Goal: Task Accomplishment & Management: Complete application form

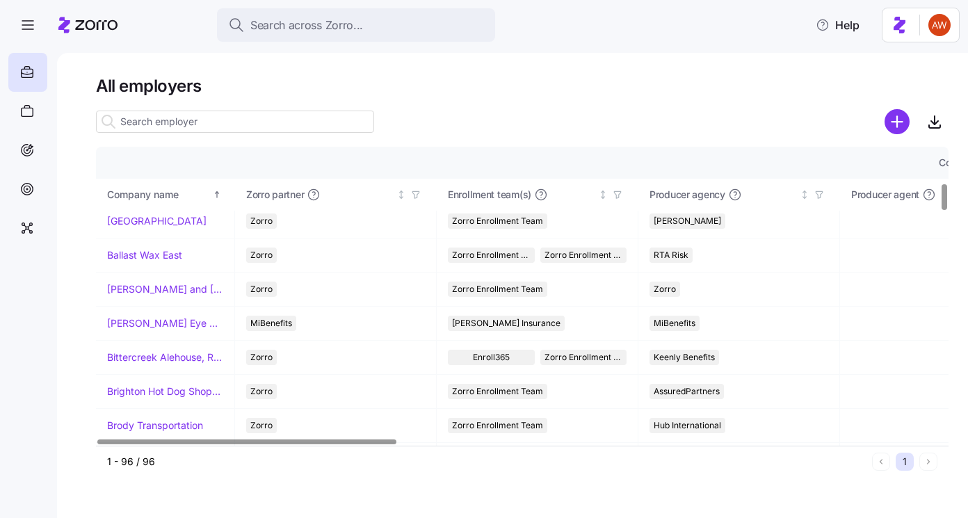
scroll to position [465, 0]
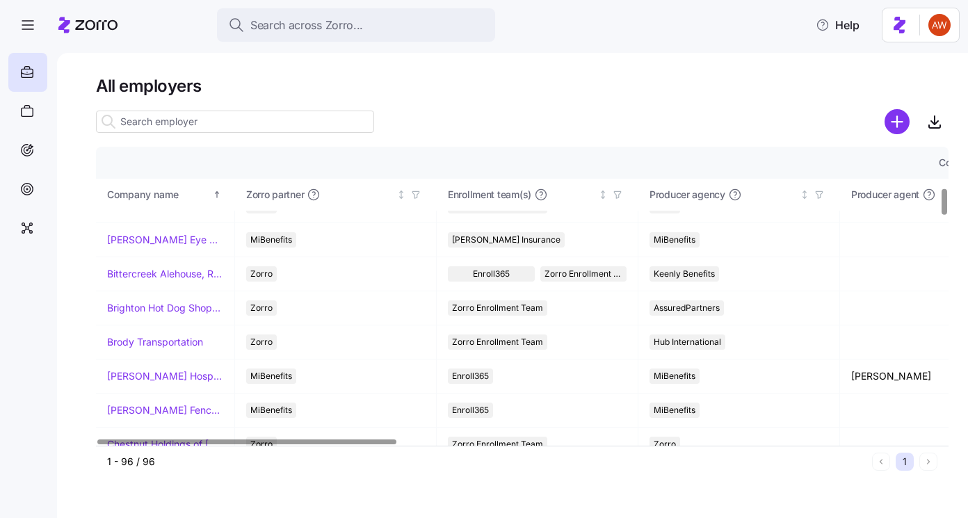
click at [239, 126] on input at bounding box center [235, 122] width 278 height 22
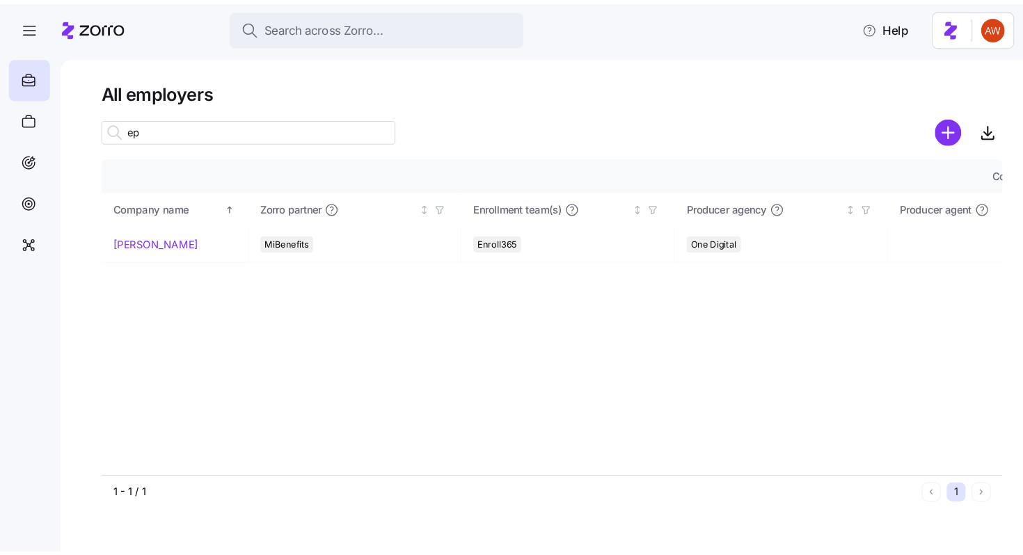
scroll to position [0, 0]
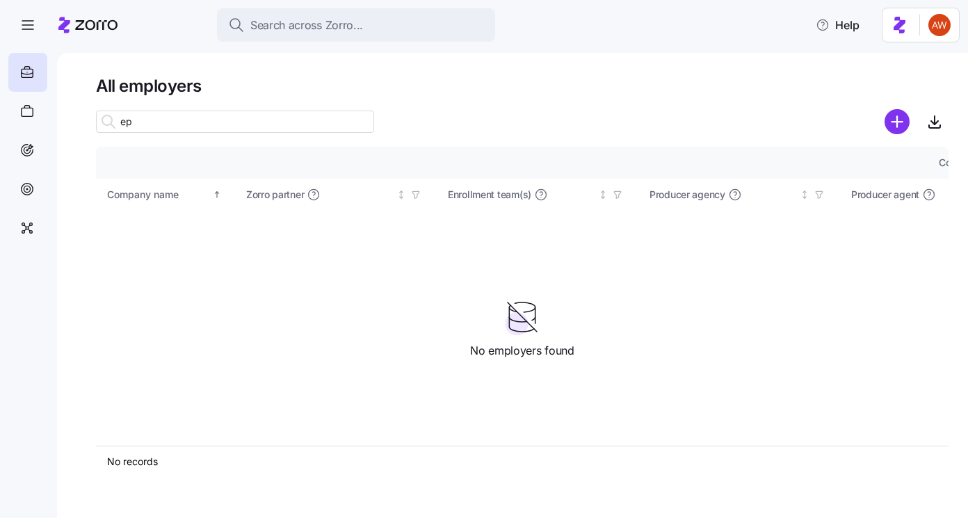
type input "e"
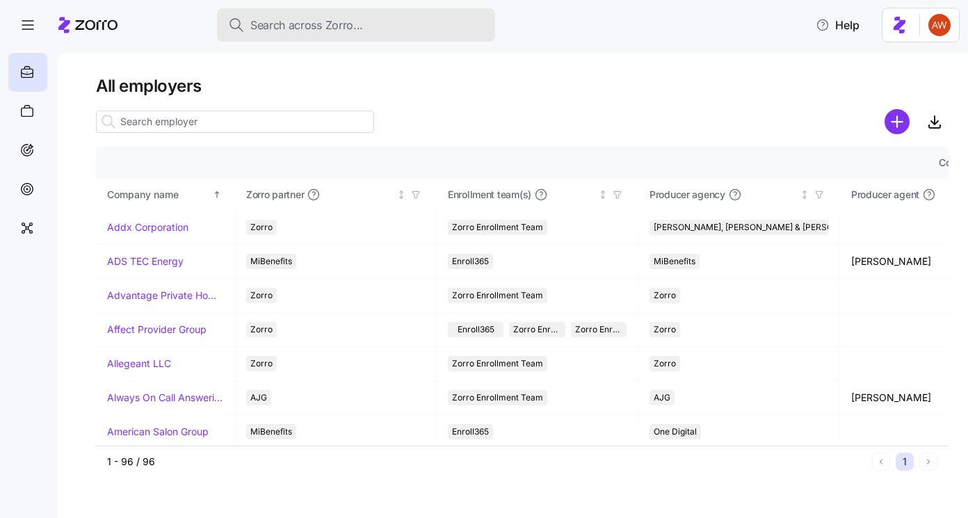
click at [308, 31] on span "Search across Zorro..." at bounding box center [306, 25] width 113 height 17
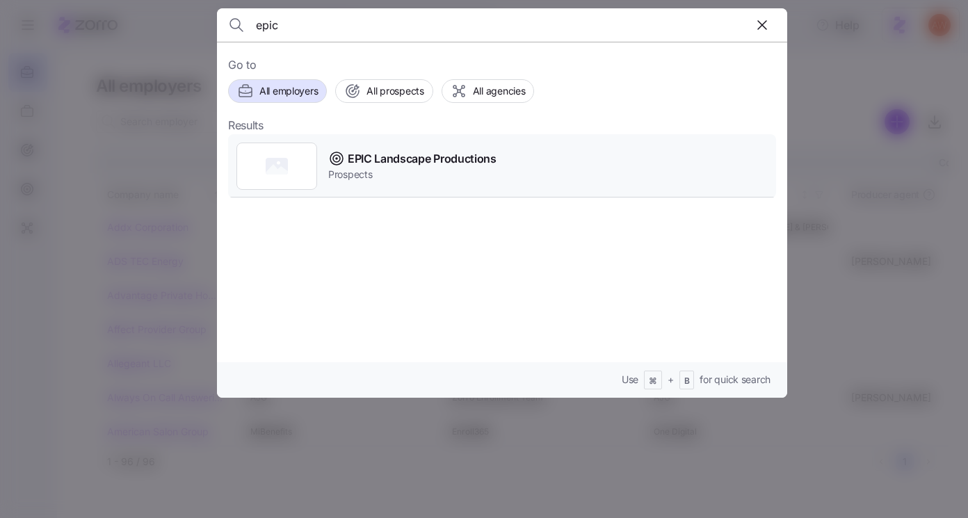
type input "epic"
click at [413, 166] on span "EPIC Landscape Productions" at bounding box center [422, 158] width 149 height 17
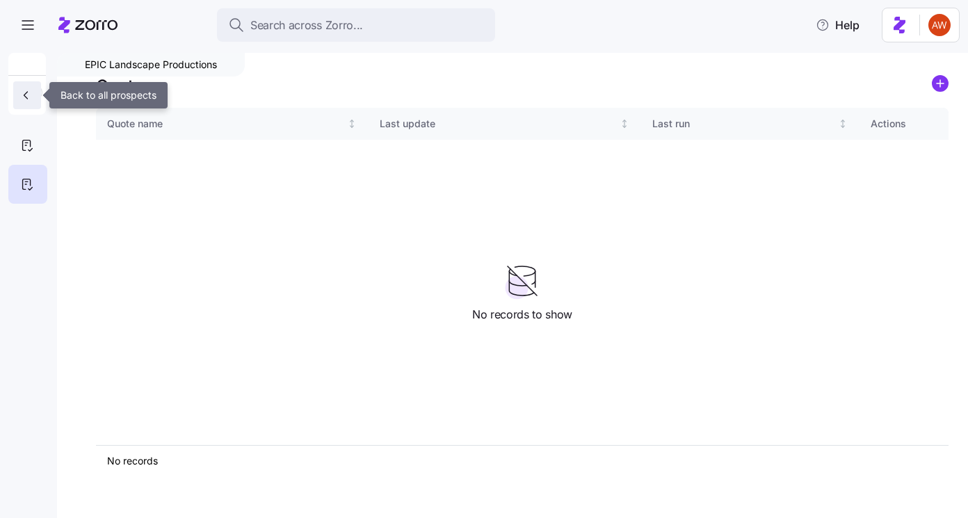
click at [27, 98] on icon "button" at bounding box center [26, 95] width 14 height 14
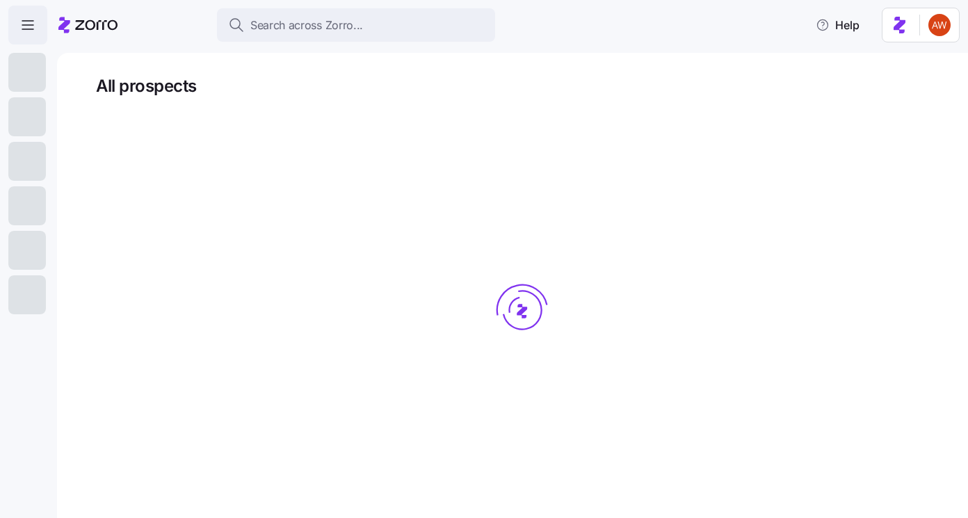
click at [24, 26] on icon "button" at bounding box center [27, 25] width 17 height 17
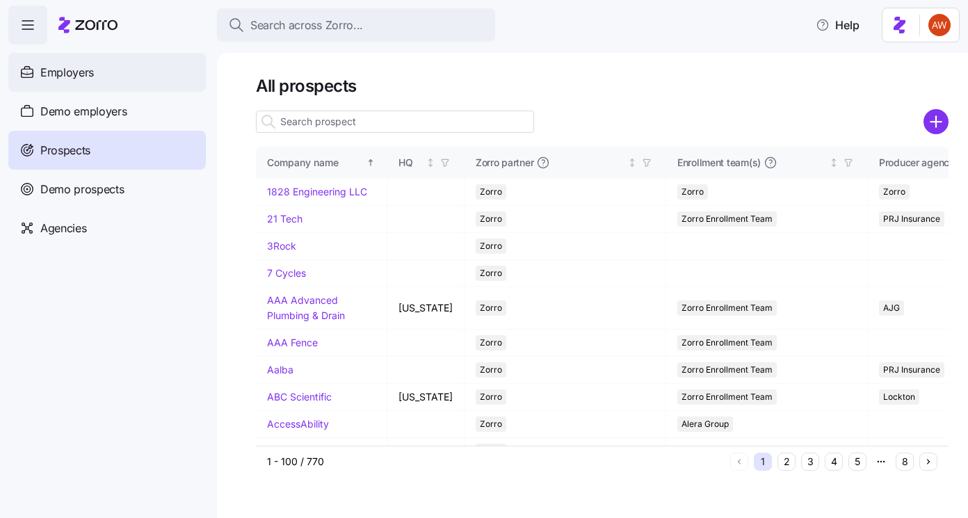
click at [55, 76] on span "Employers" at bounding box center [67, 72] width 54 height 17
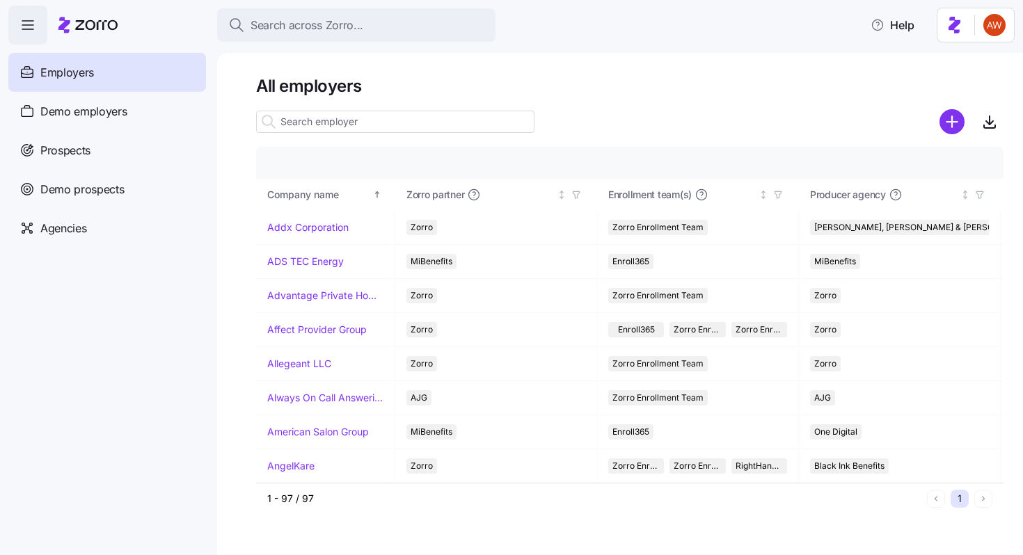
click at [360, 121] on input at bounding box center [395, 122] width 278 height 22
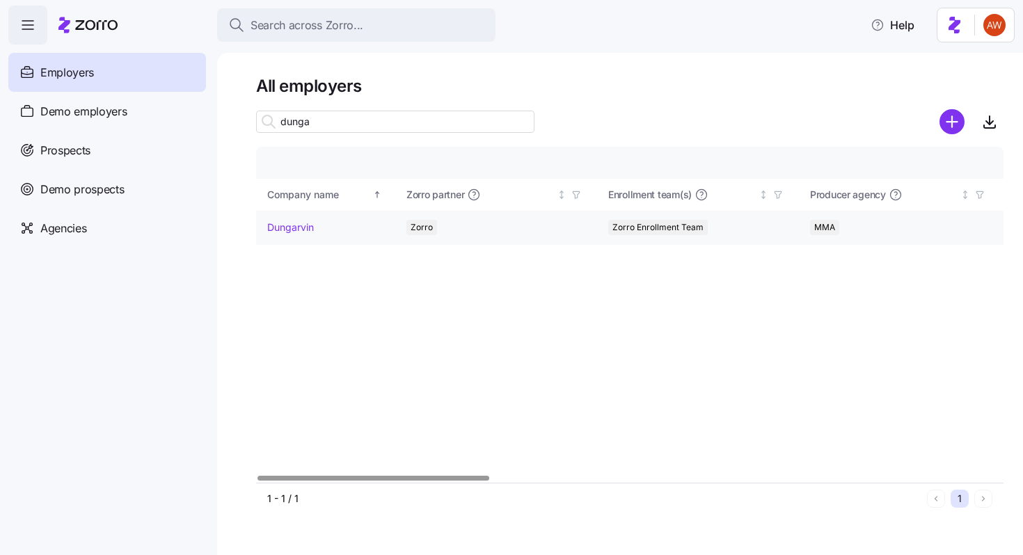
type input "dunga"
click at [288, 228] on link "Dungarvin" at bounding box center [290, 228] width 47 height 14
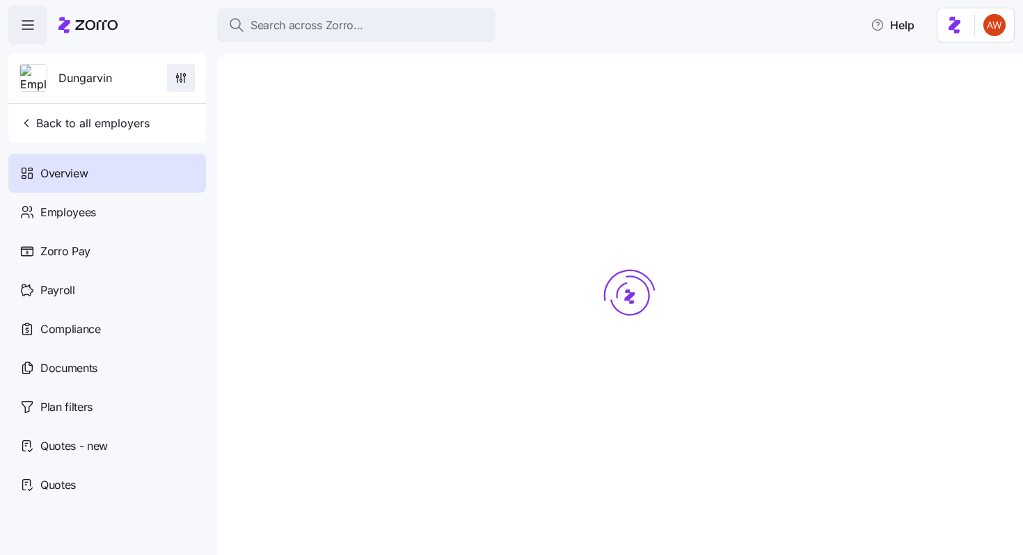
click at [184, 82] on icon "button" at bounding box center [184, 80] width 0 height 6
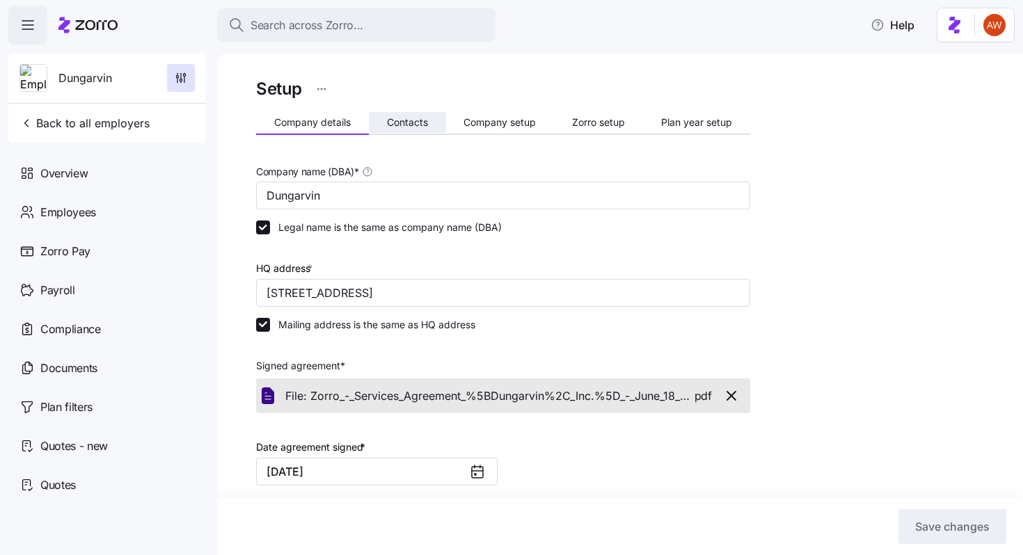
click at [409, 126] on span "Contacts" at bounding box center [407, 123] width 41 height 10
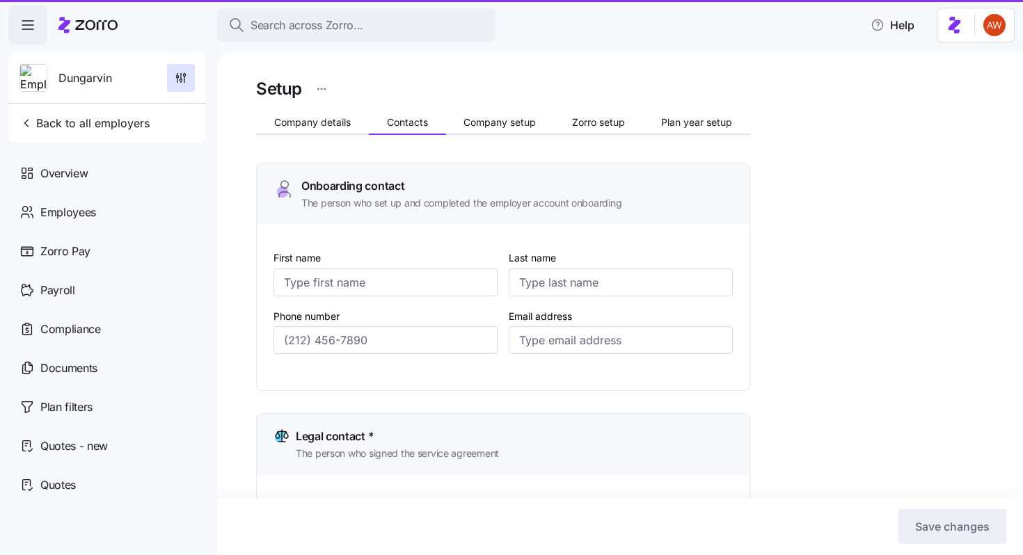
type input "[PERSON_NAME]"
type input "[EMAIL_ADDRESS][DOMAIN_NAME]"
type input "[PERSON_NAME]"
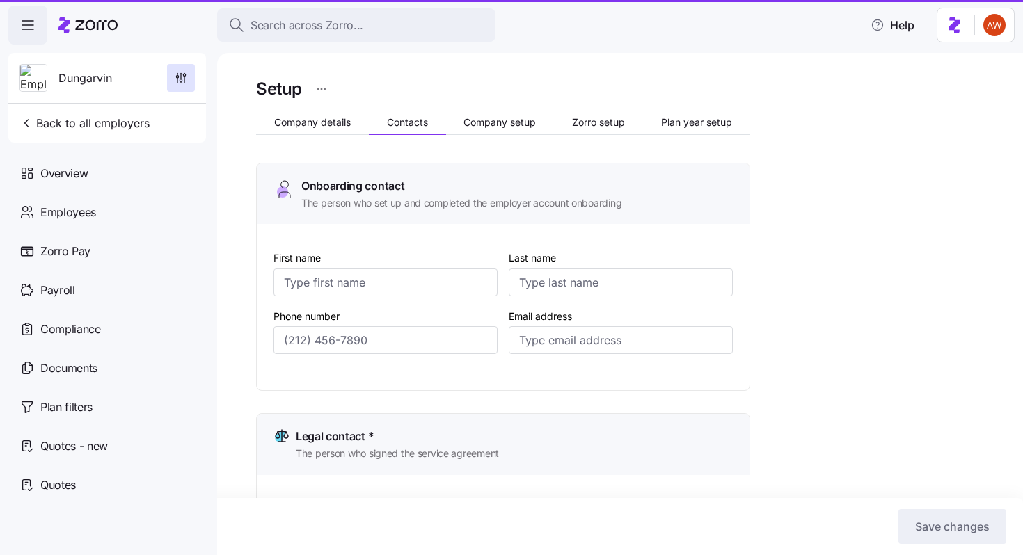
type input "[EMAIL_ADDRESS][DOMAIN_NAME]"
type input "[PERSON_NAME]"
type input "[EMAIL_ADDRESS][DOMAIN_NAME]"
type input "[PERSON_NAME]"
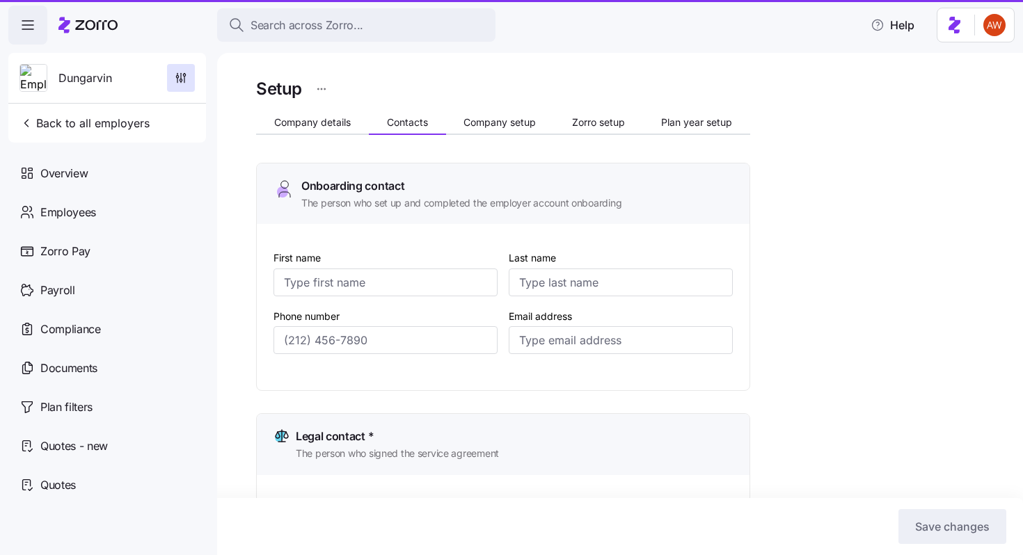
type input "[PERSON_NAME]"
type input "[EMAIL_ADDRESS][DOMAIN_NAME]"
type input "[PHONE_NUMBER]"
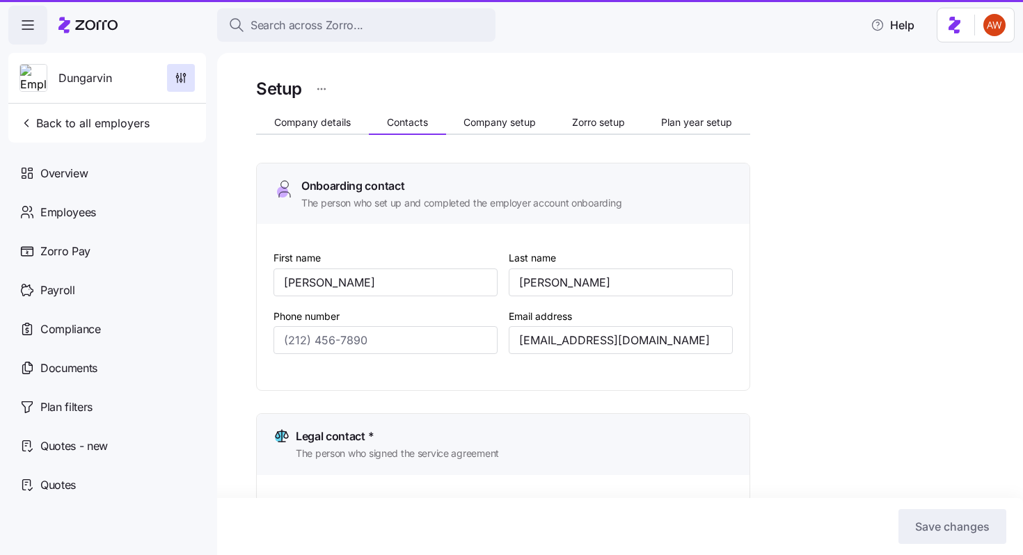
type input "[PHONE_NUMBER]"
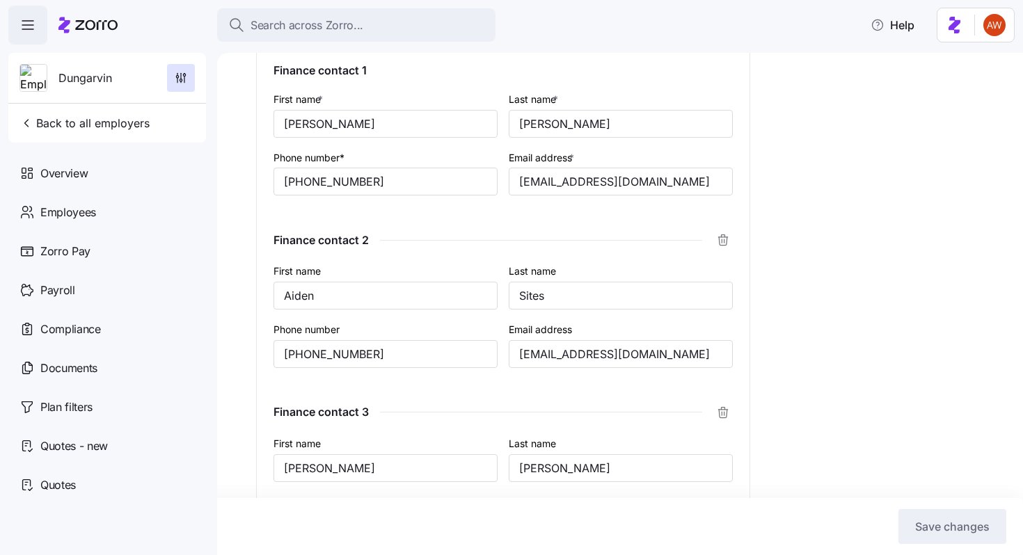
scroll to position [957, 0]
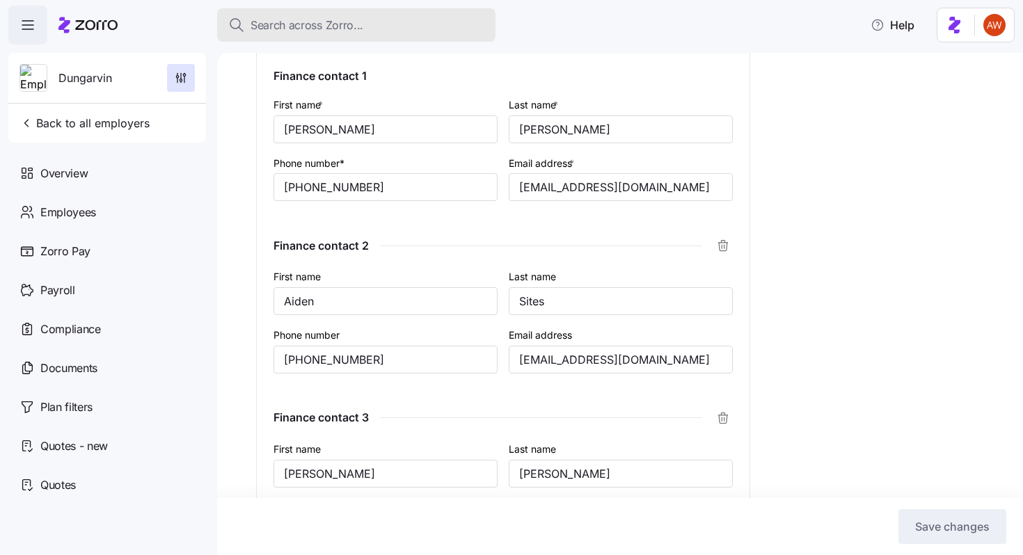
click at [324, 25] on span "Search across Zorro..." at bounding box center [306, 25] width 113 height 17
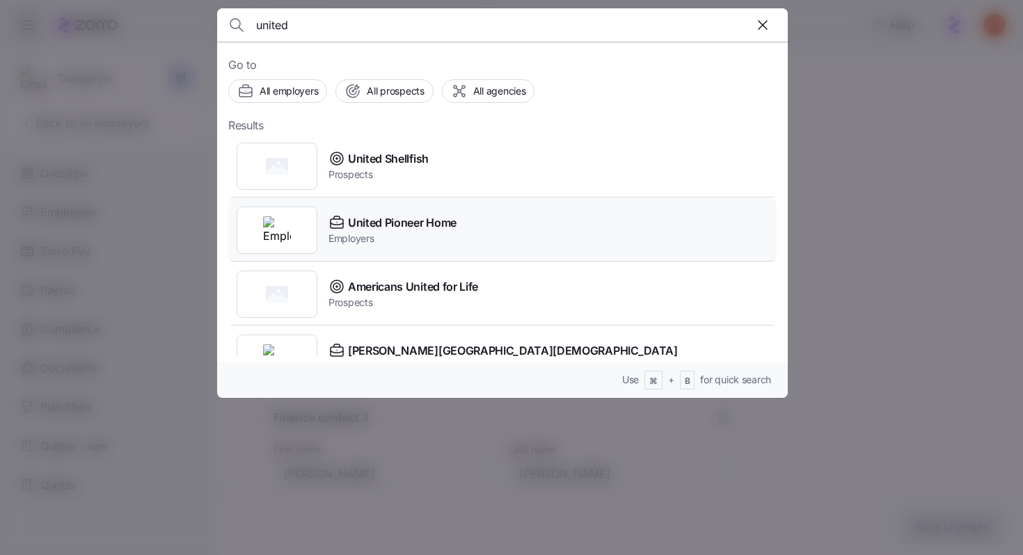
type input "united"
click at [349, 216] on span "United Pioneer Home" at bounding box center [402, 222] width 109 height 17
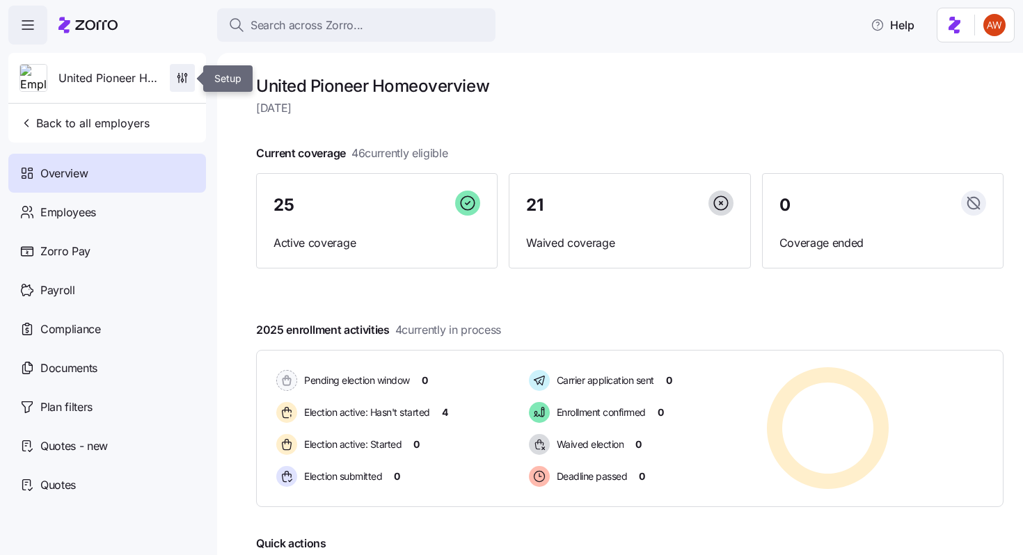
click at [186, 80] on icon "button" at bounding box center [186, 80] width 0 height 6
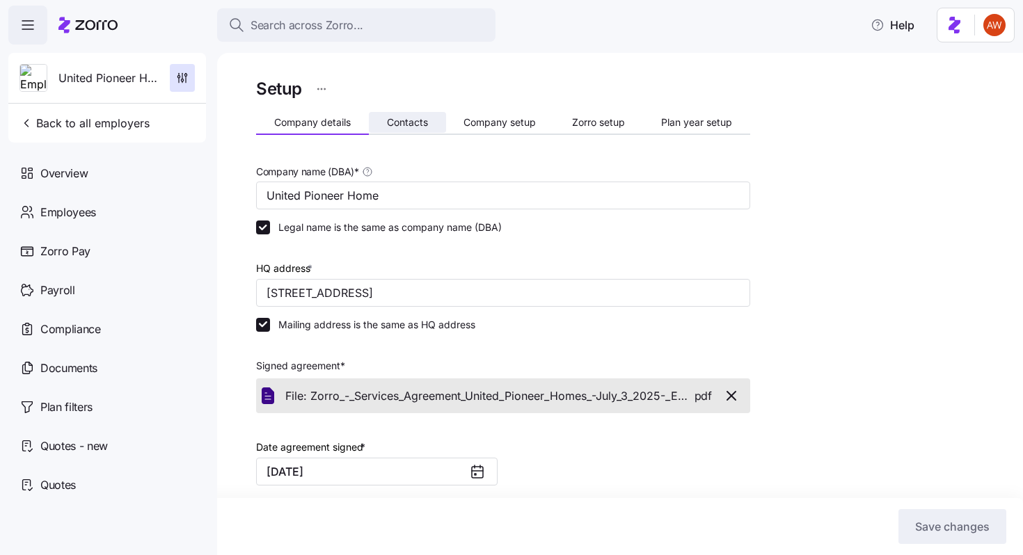
click at [431, 121] on button "Contacts" at bounding box center [407, 122] width 77 height 21
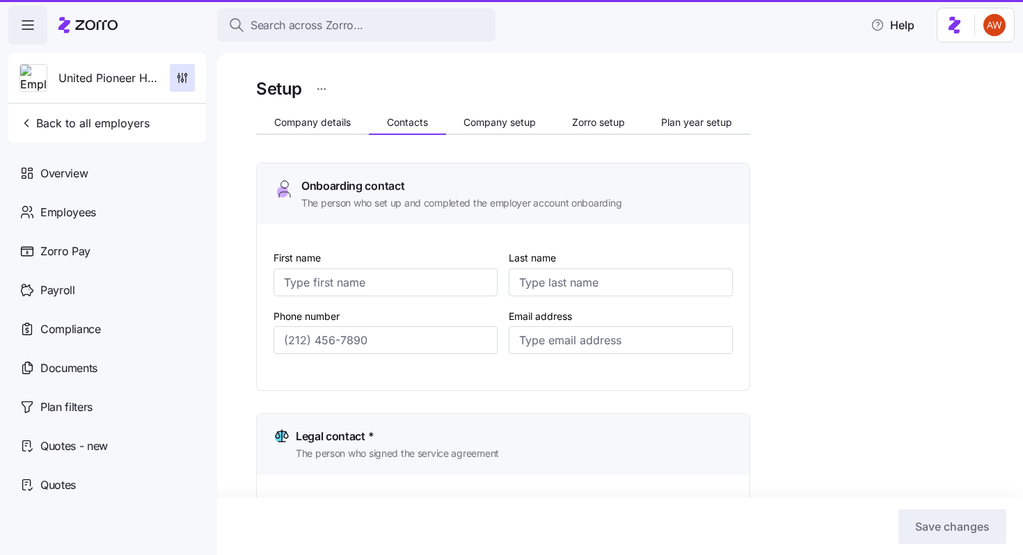
type input "[PERSON_NAME]"
type input "Quick"
type input "[EMAIL_ADDRESS][DOMAIN_NAME]"
type input "[PERSON_NAME]"
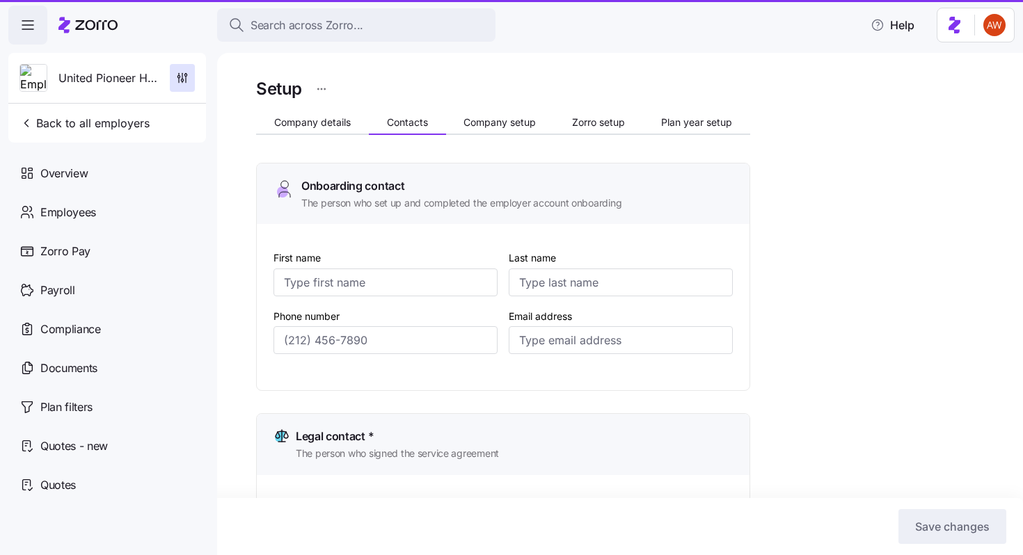
type input "[EMAIL_ADDRESS][DOMAIN_NAME]"
type input "[PERSON_NAME]"
type input "Quick"
type input "[EMAIL_ADDRESS][DOMAIN_NAME]"
type input "[PERSON_NAME]"
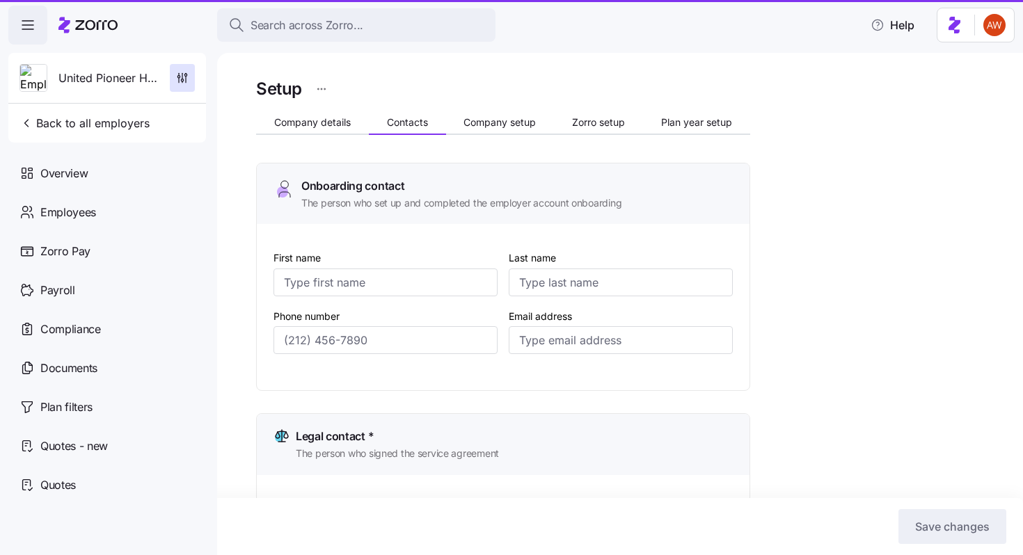
type input "[PERSON_NAME]"
type input "[EMAIL_ADDRESS][DOMAIN_NAME]"
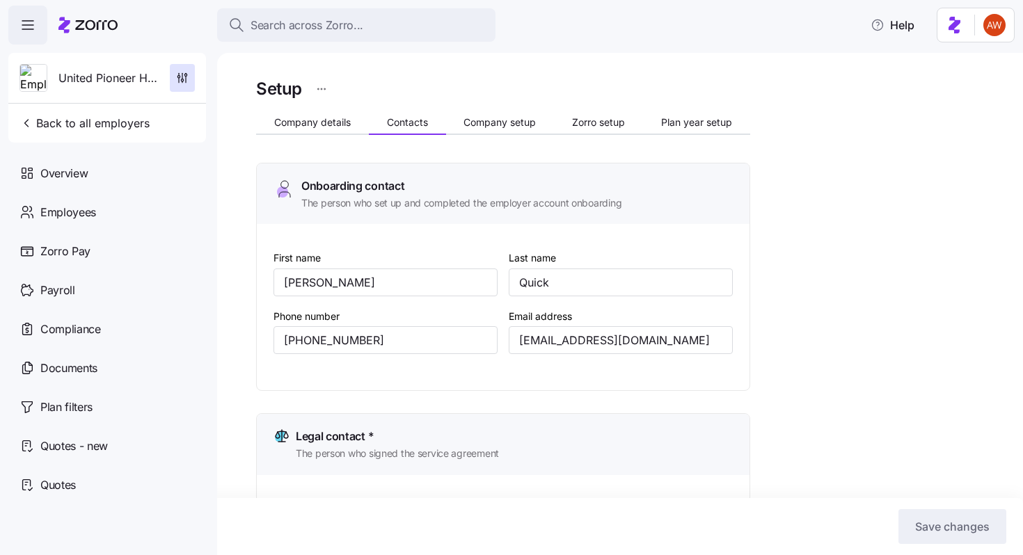
type input "[PHONE_NUMBER]"
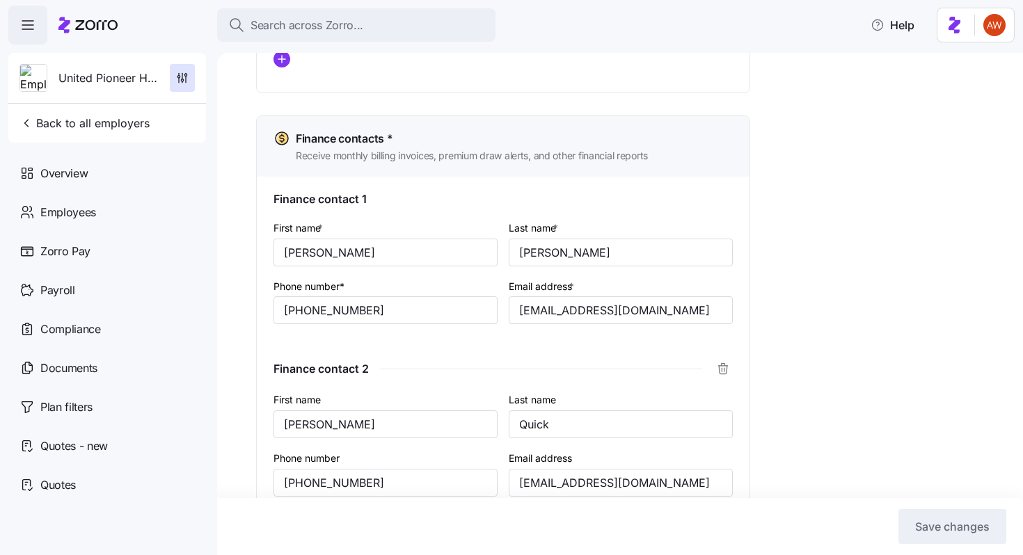
scroll to position [830, 0]
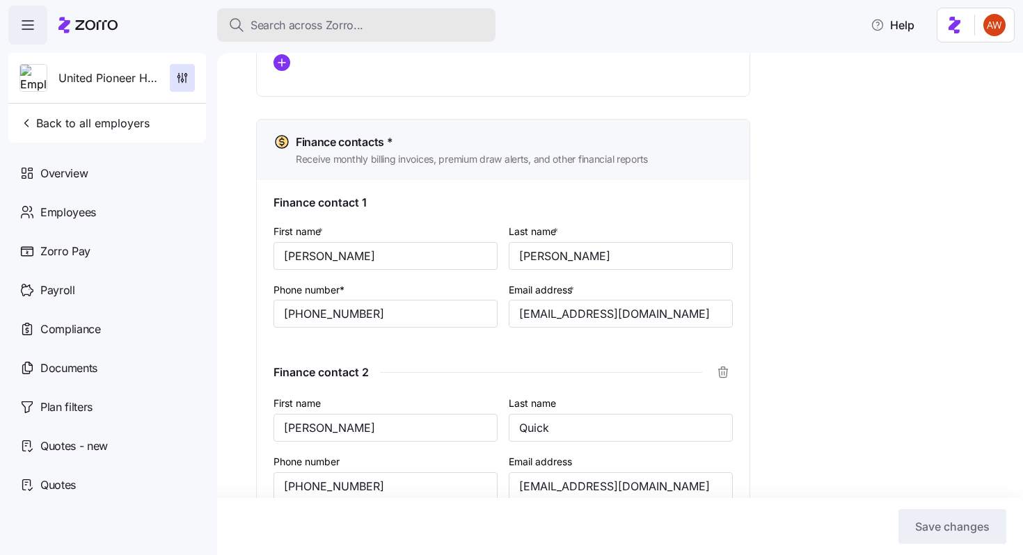
click at [342, 20] on span "Search across Zorro..." at bounding box center [306, 25] width 113 height 17
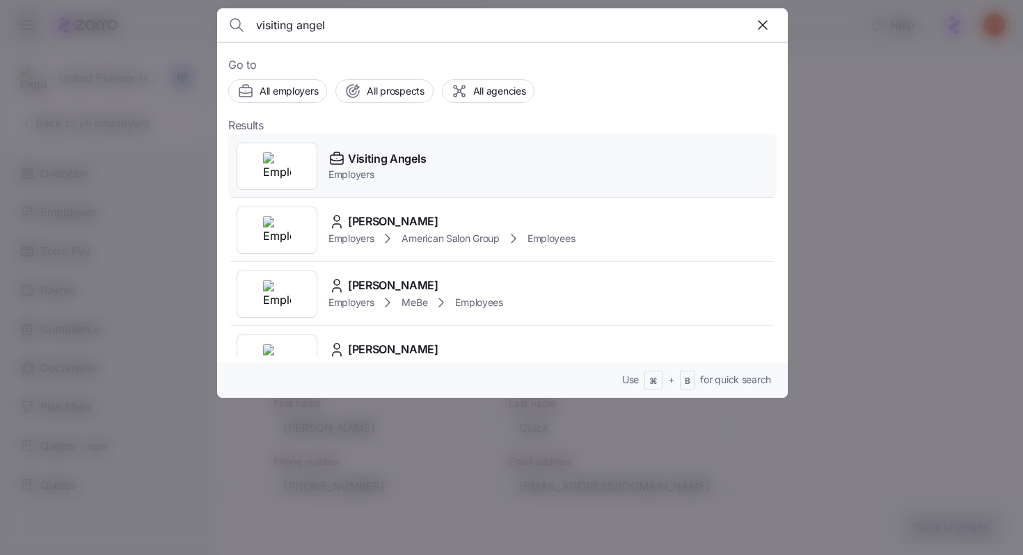
type input "visiting angel"
click at [348, 155] on span "Visiting Angels" at bounding box center [387, 158] width 78 height 17
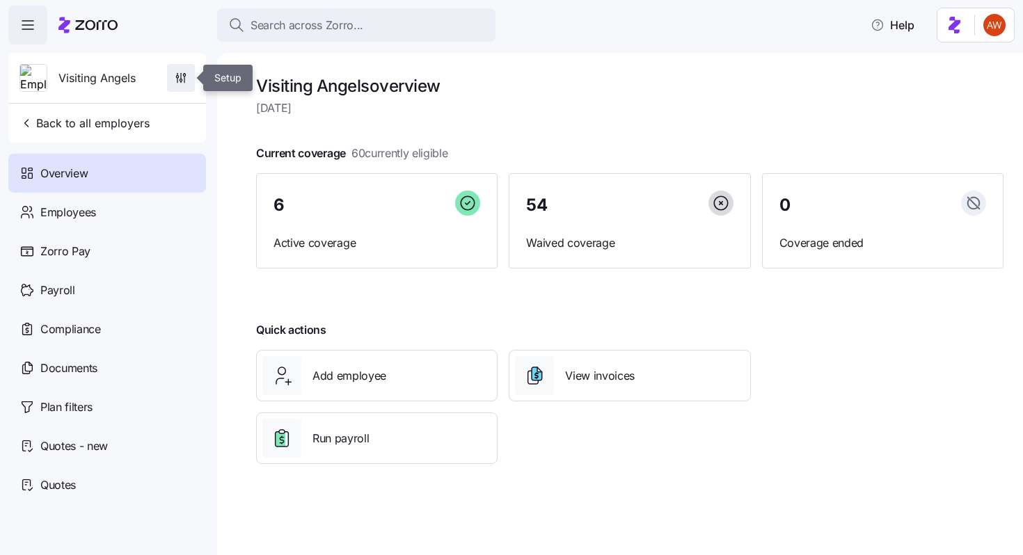
click at [186, 74] on icon "button" at bounding box center [181, 78] width 14 height 14
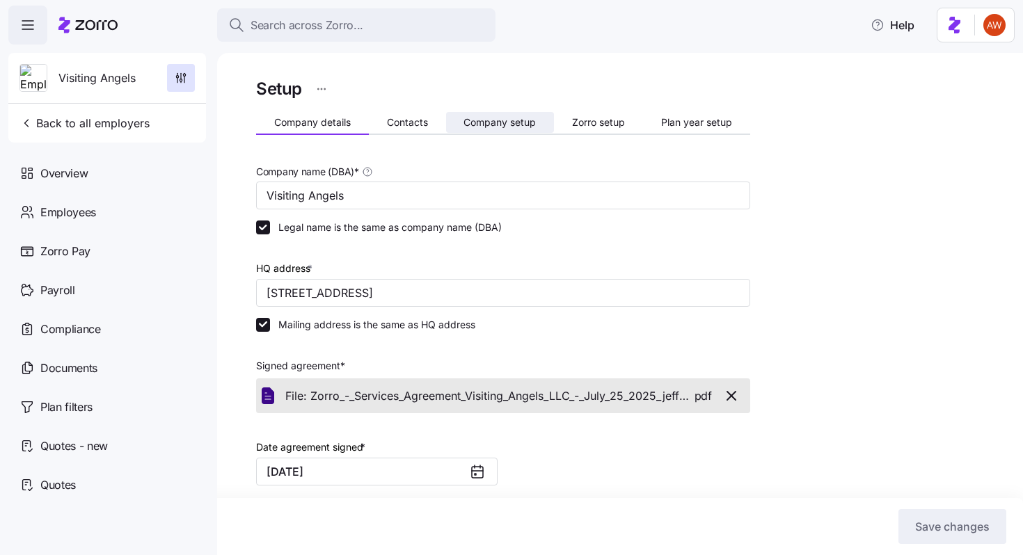
click at [497, 127] on span "Company setup" at bounding box center [499, 123] width 72 height 10
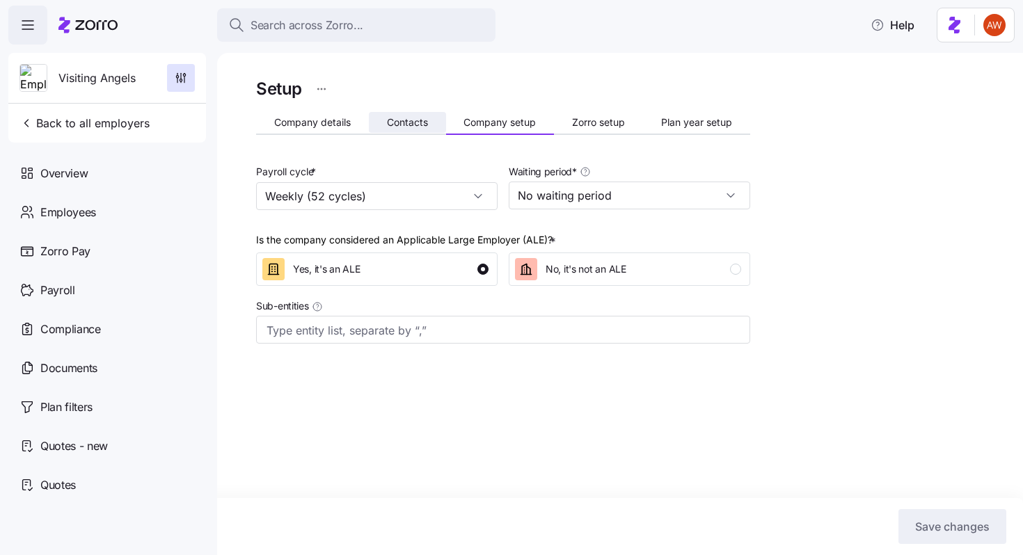
click at [413, 120] on span "Contacts" at bounding box center [407, 123] width 41 height 10
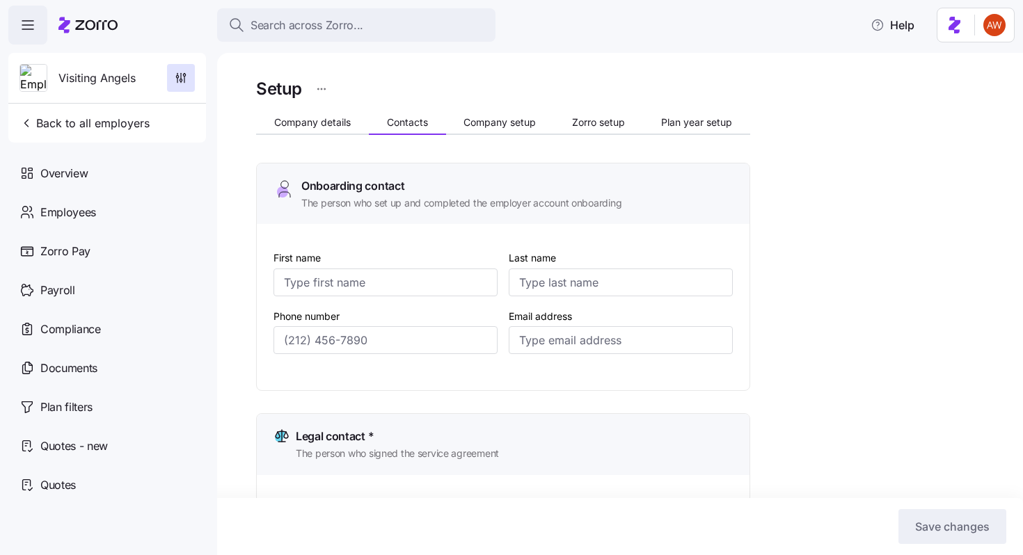
type input "[GEOGRAPHIC_DATA]"
type input "[PERSON_NAME]"
type input "[EMAIL_ADDRESS][DOMAIN_NAME]"
type input "[GEOGRAPHIC_DATA]"
type input "[PERSON_NAME]"
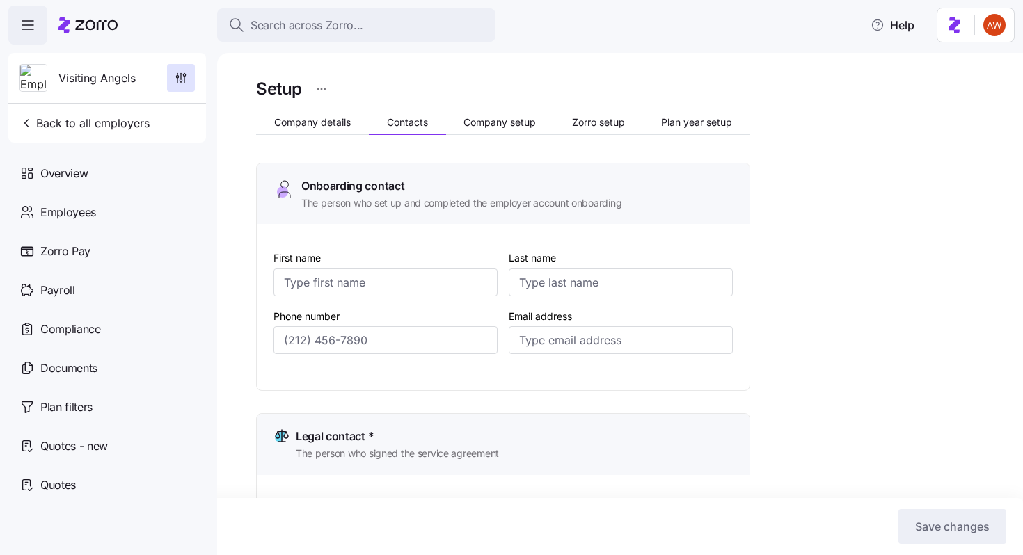
type input "[EMAIL_ADDRESS][DOMAIN_NAME]"
type input "[GEOGRAPHIC_DATA]"
type input "[PERSON_NAME]"
type input "[EMAIL_ADDRESS][DOMAIN_NAME]"
type input "[GEOGRAPHIC_DATA]"
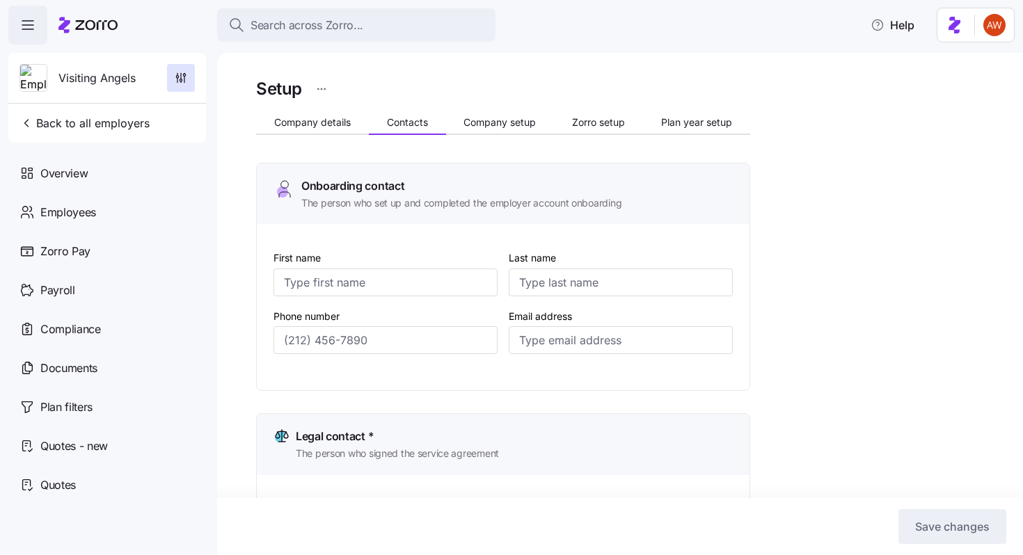
type input "[PERSON_NAME]"
type input "[EMAIL_ADDRESS][DOMAIN_NAME]"
type input "[PHONE_NUMBER]"
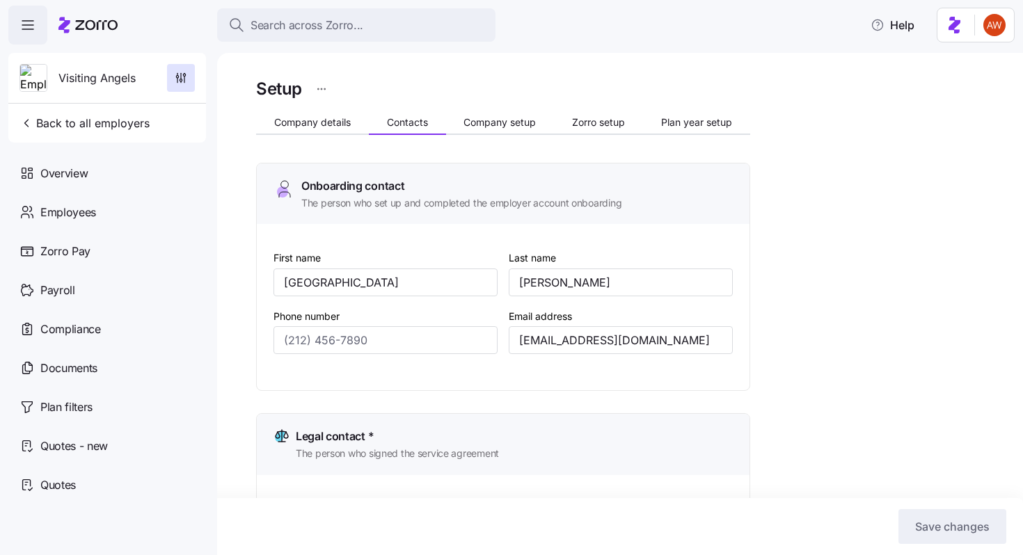
type input "[PHONE_NUMBER]"
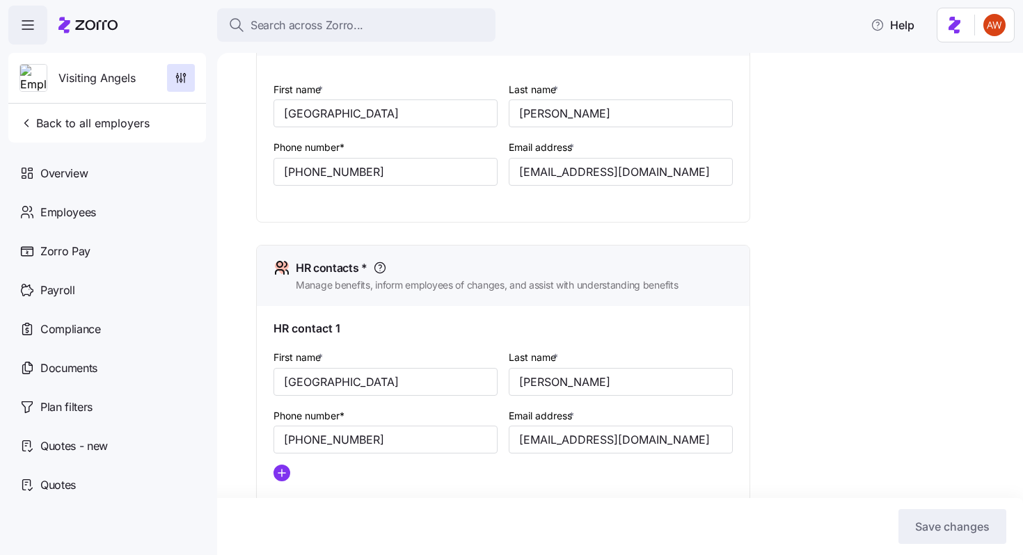
scroll to position [742, 0]
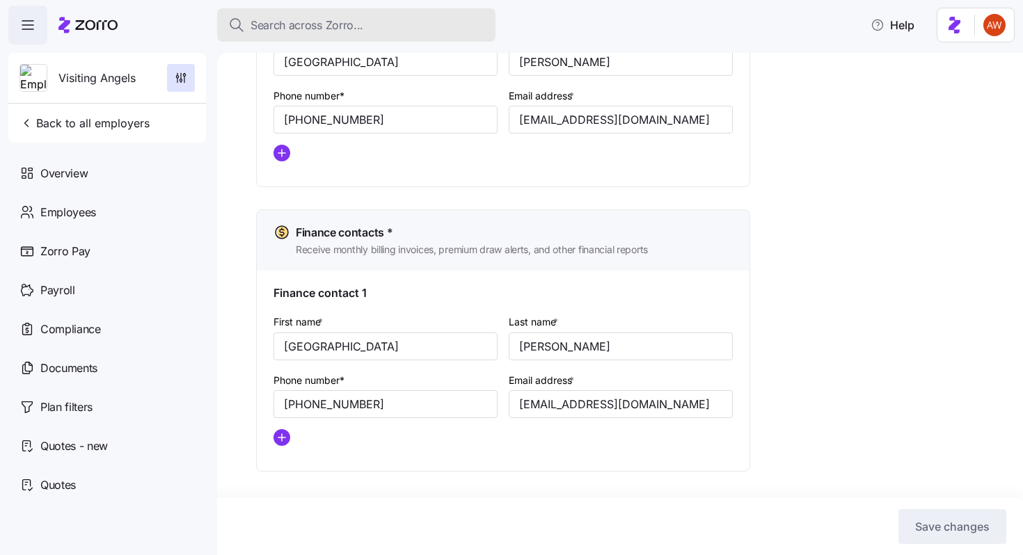
click at [367, 21] on div "Search across Zorro..." at bounding box center [356, 25] width 256 height 17
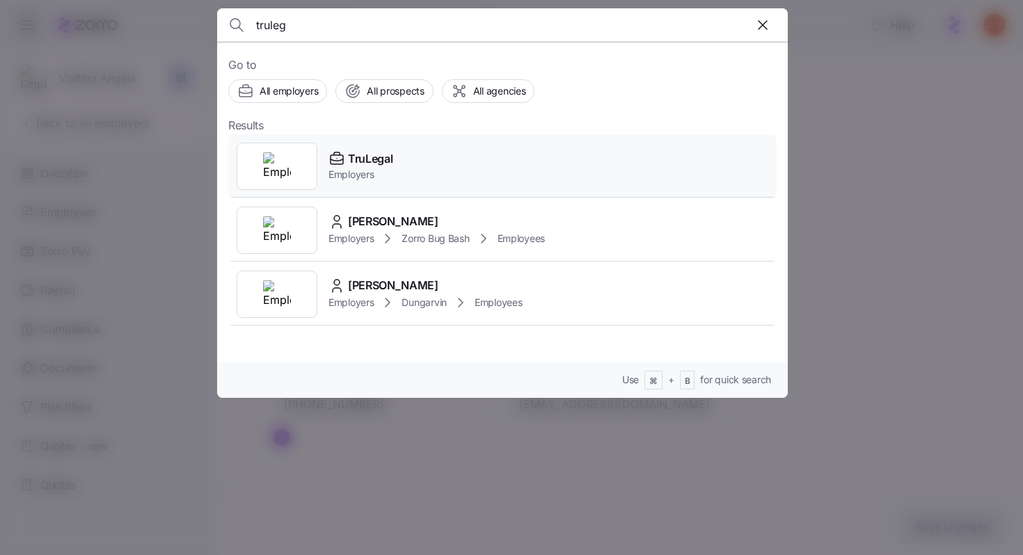
type input "truleg"
click at [374, 155] on span "TruLegal" at bounding box center [370, 158] width 45 height 17
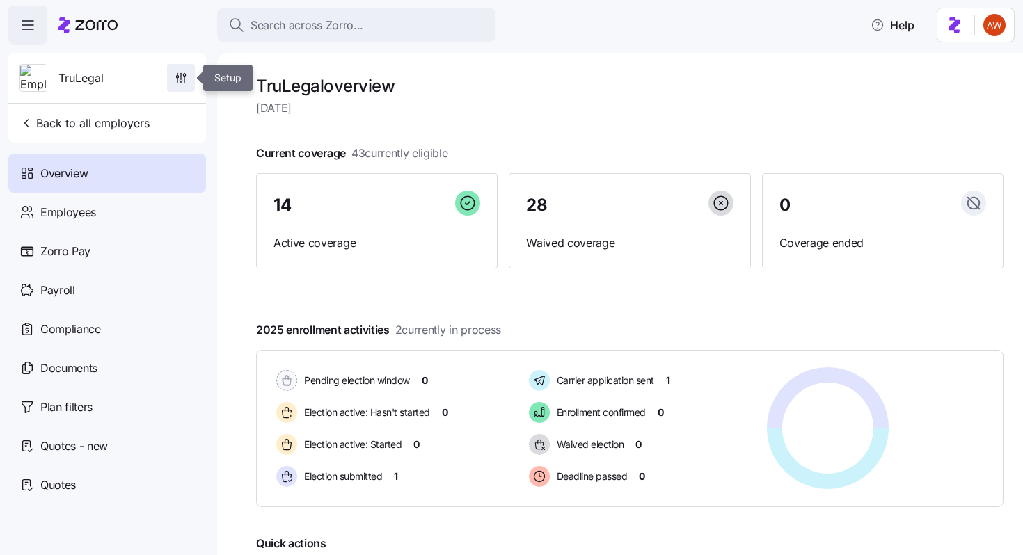
click at [179, 79] on icon "button" at bounding box center [181, 78] width 14 height 14
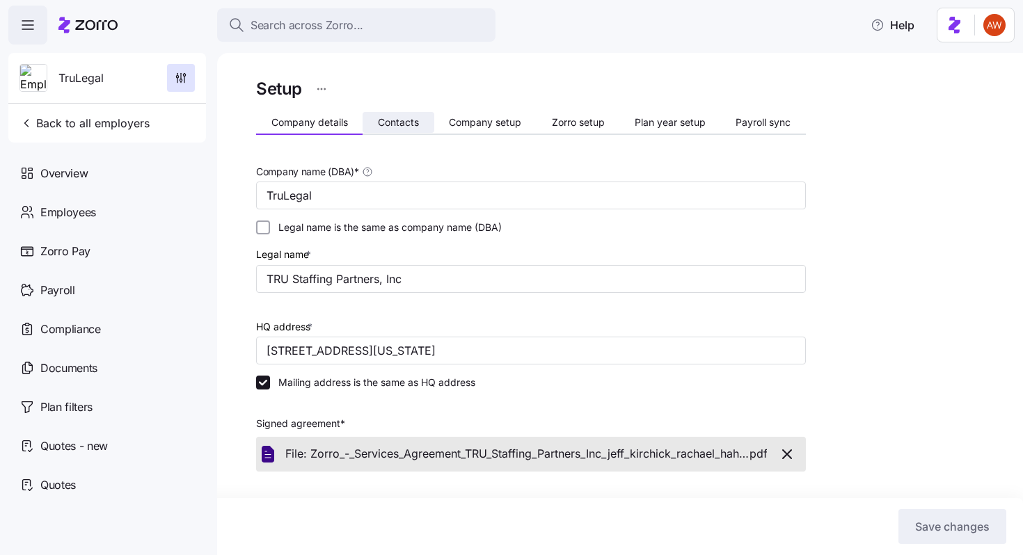
click at [412, 113] on button "Contacts" at bounding box center [397, 122] width 71 height 21
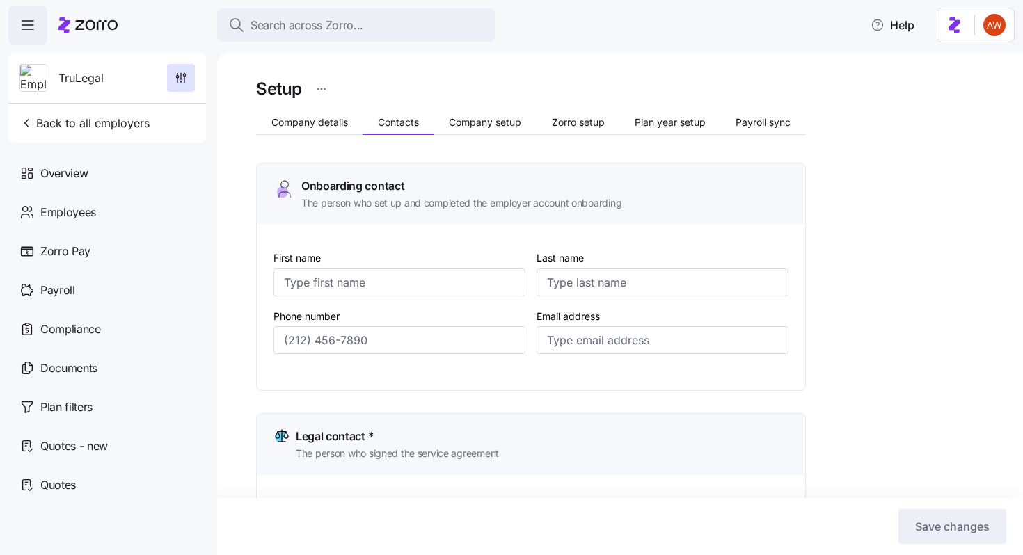
type input "Rachael"
type input "Haher"
type input "[EMAIL_ADDRESS][DOMAIN_NAME]"
type input "Rachael"
type input "Haher"
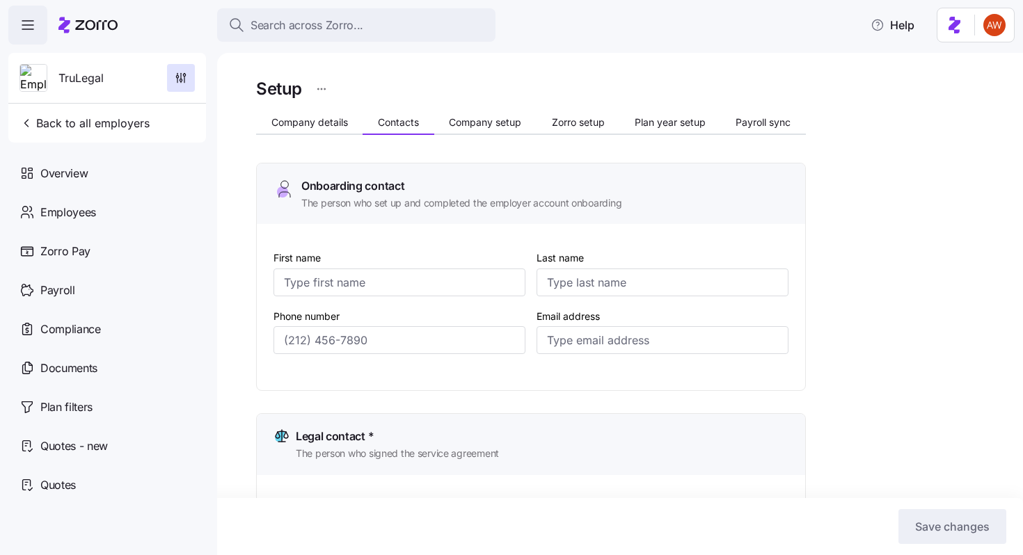
type input "[EMAIL_ADDRESS][DOMAIN_NAME]"
type input "Rachael"
type input "Haher"
type input "[EMAIL_ADDRESS][DOMAIN_NAME]"
type input "Rachael"
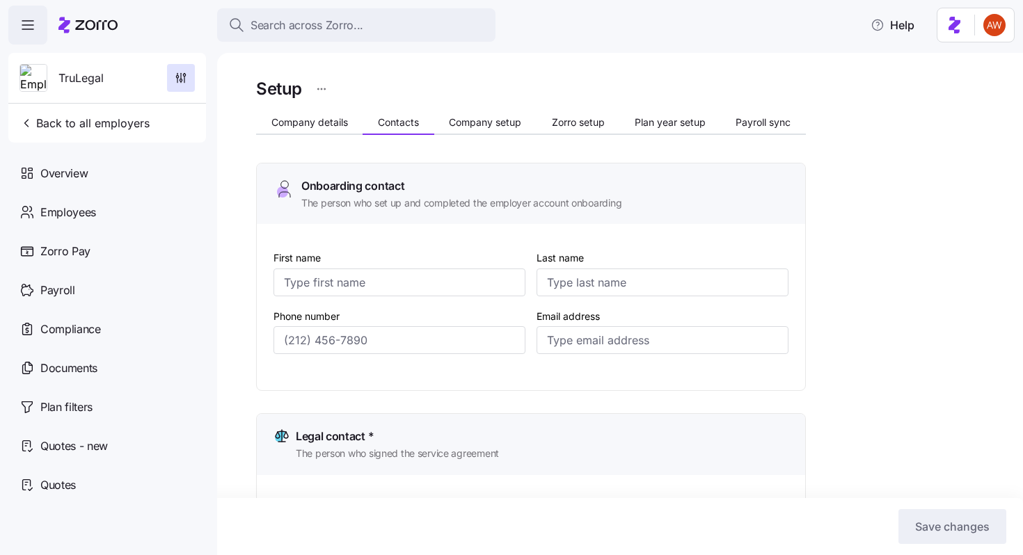
type input "Haher"
type input "[EMAIL_ADDRESS][DOMAIN_NAME]"
type input "[PHONE_NUMBER]"
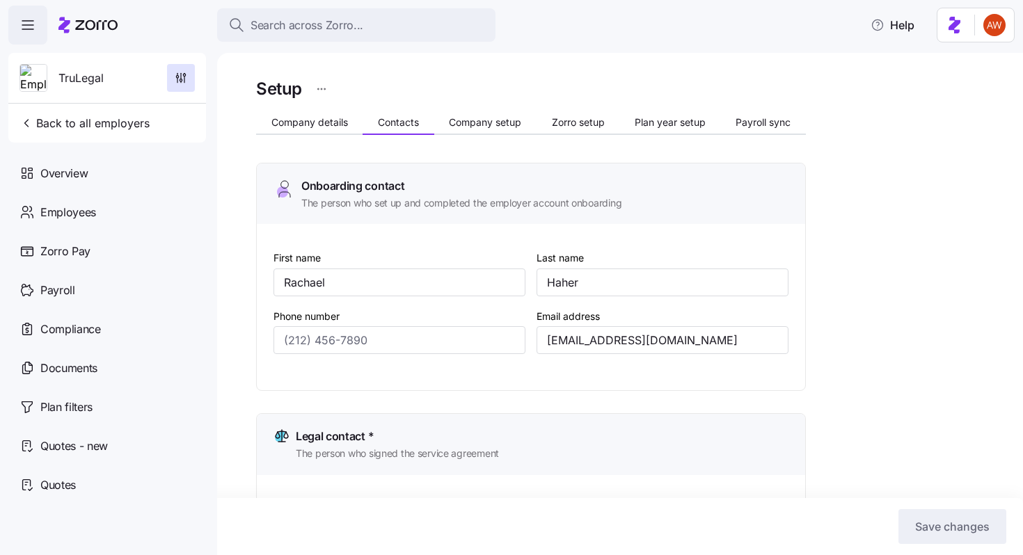
type input "[PHONE_NUMBER]"
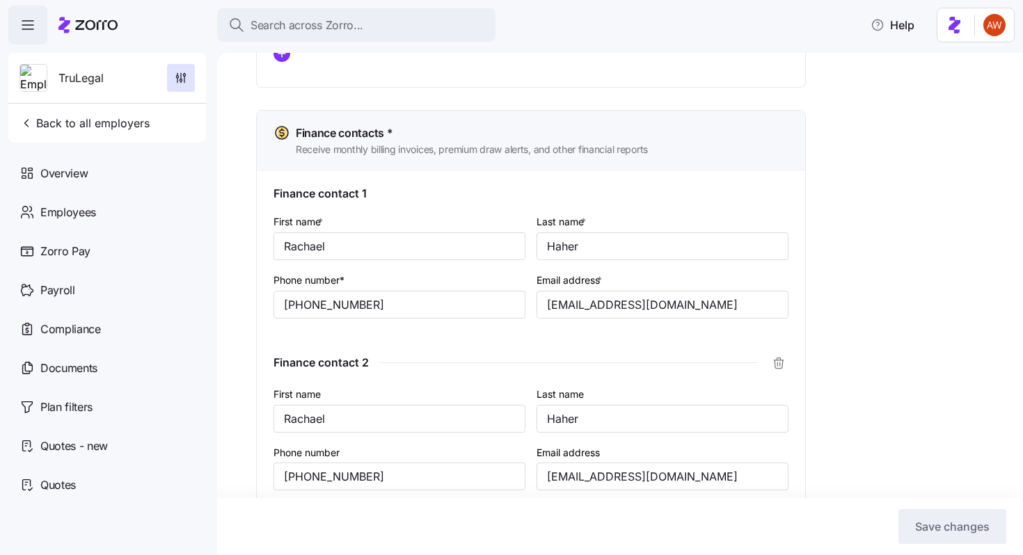
scroll to position [1088, 0]
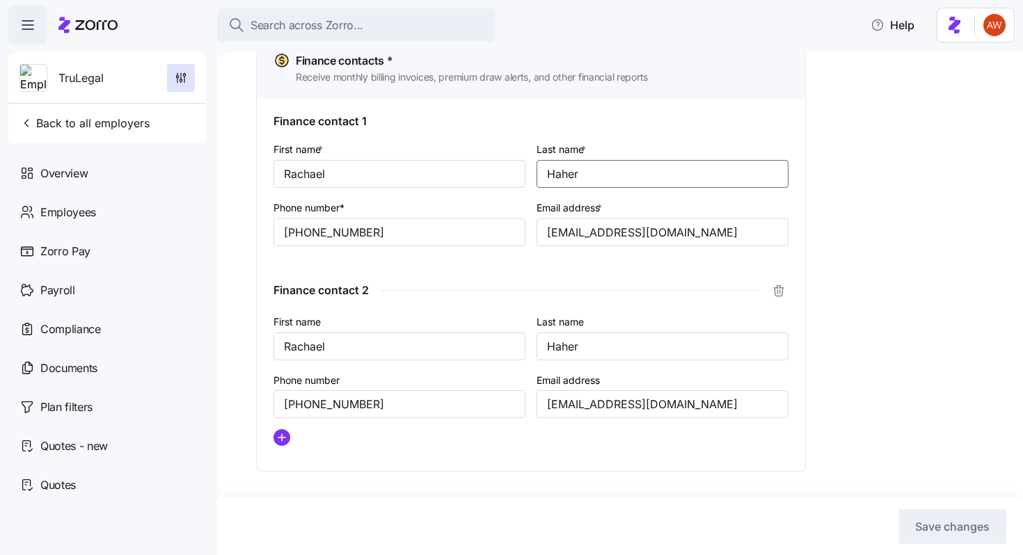
drag, startPoint x: 591, startPoint y: 172, endPoint x: 526, endPoint y: 172, distance: 65.4
click at [526, 172] on div "First name * [PERSON_NAME] Last name * [PERSON_NAME] Phone number* [PHONE_NUMBE…" at bounding box center [531, 204] width 526 height 138
click at [444, 243] on input "[PHONE_NUMBER]" at bounding box center [399, 232] width 252 height 28
drag, startPoint x: 741, startPoint y: 237, endPoint x: 508, endPoint y: 234, distance: 233.1
click at [508, 234] on div "First name * [PERSON_NAME] Last name * [PERSON_NAME] Phone number* [PHONE_NUMBE…" at bounding box center [531, 204] width 526 height 138
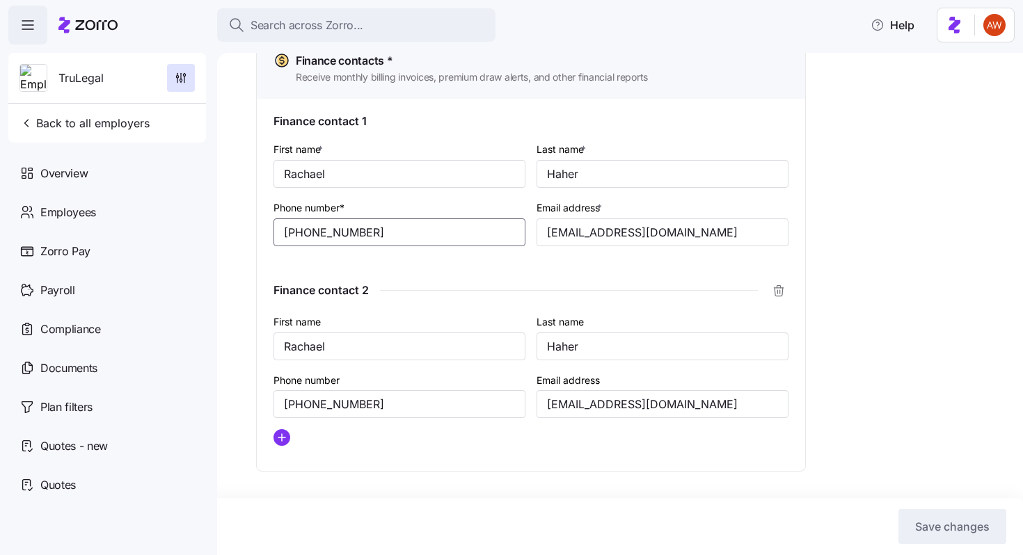
drag, startPoint x: 379, startPoint y: 229, endPoint x: 218, endPoint y: 217, distance: 161.8
click at [218, 217] on div "Setup Company details Contacts Company setup Zorro setup Plan year setup Payrol…" at bounding box center [620, 304] width 806 height 502
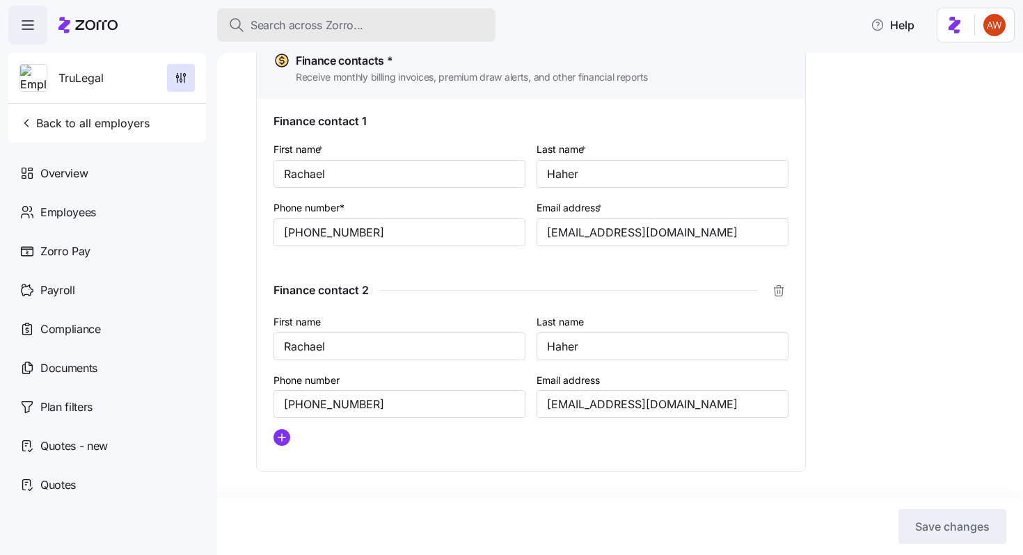
click at [267, 35] on button "Search across Zorro..." at bounding box center [356, 24] width 278 height 33
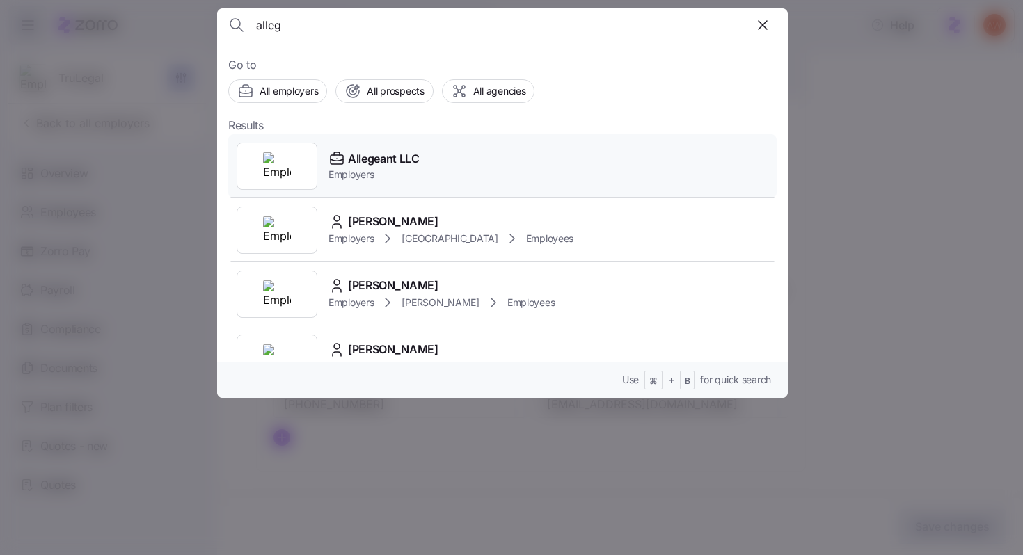
type input "alleg"
click at [371, 154] on span "Allegeant LLC" at bounding box center [384, 158] width 72 height 17
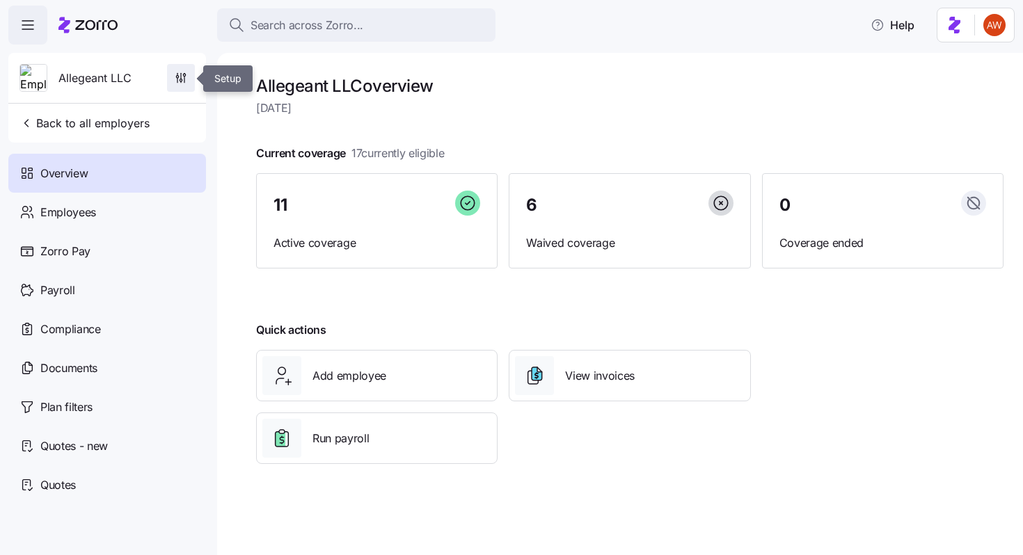
click at [182, 75] on icon "button" at bounding box center [181, 78] width 14 height 14
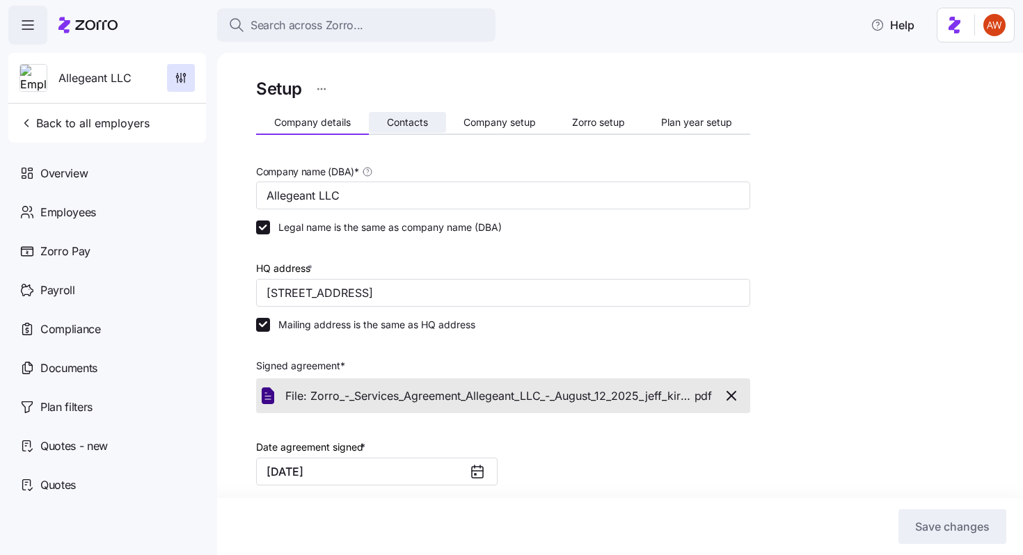
click at [413, 120] on span "Contacts" at bounding box center [407, 123] width 41 height 10
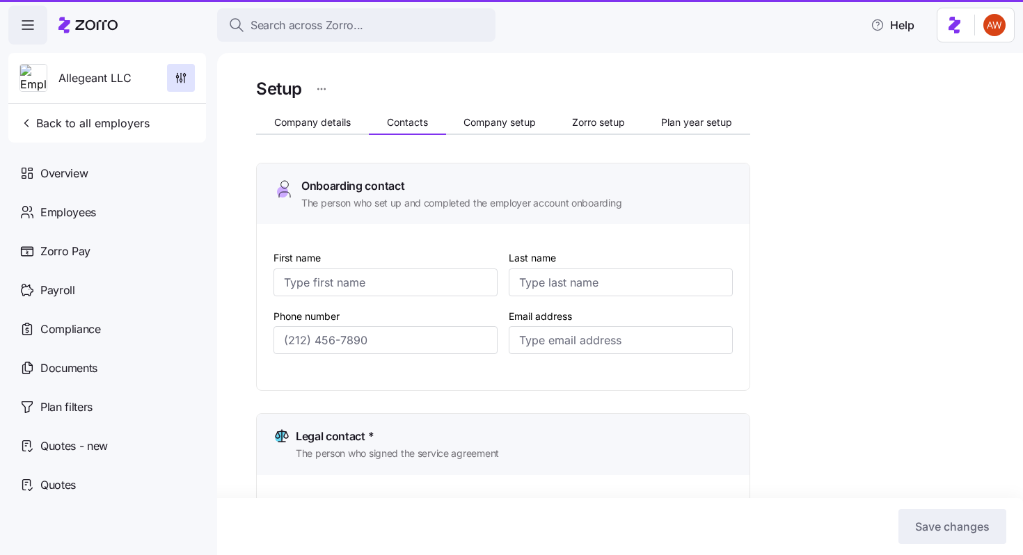
type input "[PERSON_NAME]"
type input "[EMAIL_ADDRESS][DOMAIN_NAME]"
type input "[PERSON_NAME]"
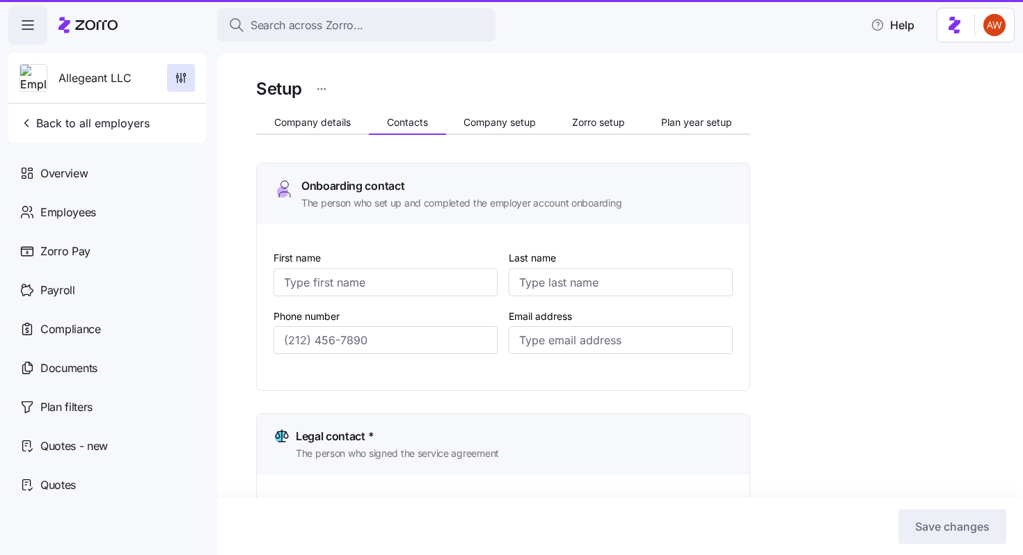
type input "[EMAIL_ADDRESS][DOMAIN_NAME]"
type input "[PERSON_NAME]"
type input "[EMAIL_ADDRESS][DOMAIN_NAME]"
type input "[PERSON_NAME]"
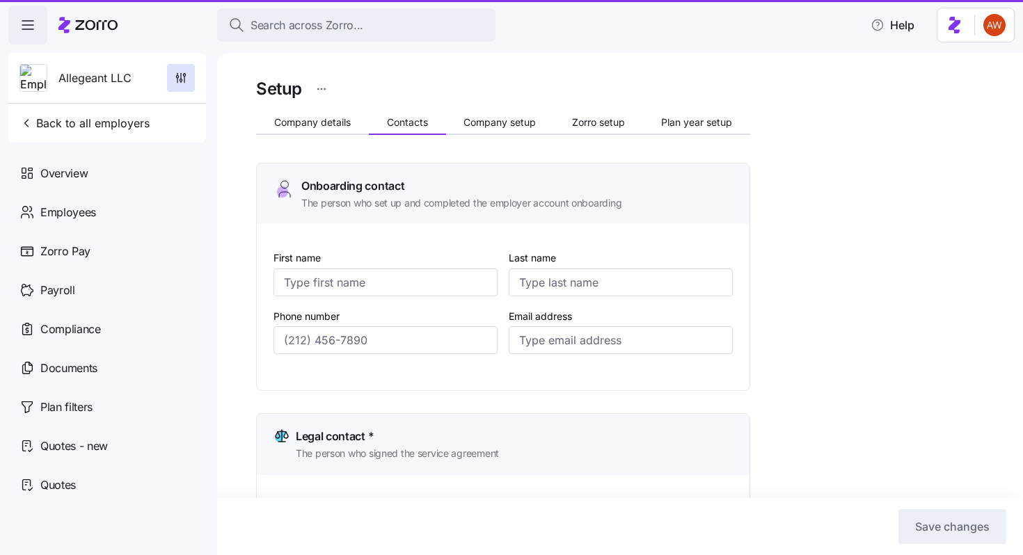
type input "[PERSON_NAME]"
type input "[EMAIL_ADDRESS][DOMAIN_NAME]"
type input "[PHONE_NUMBER]"
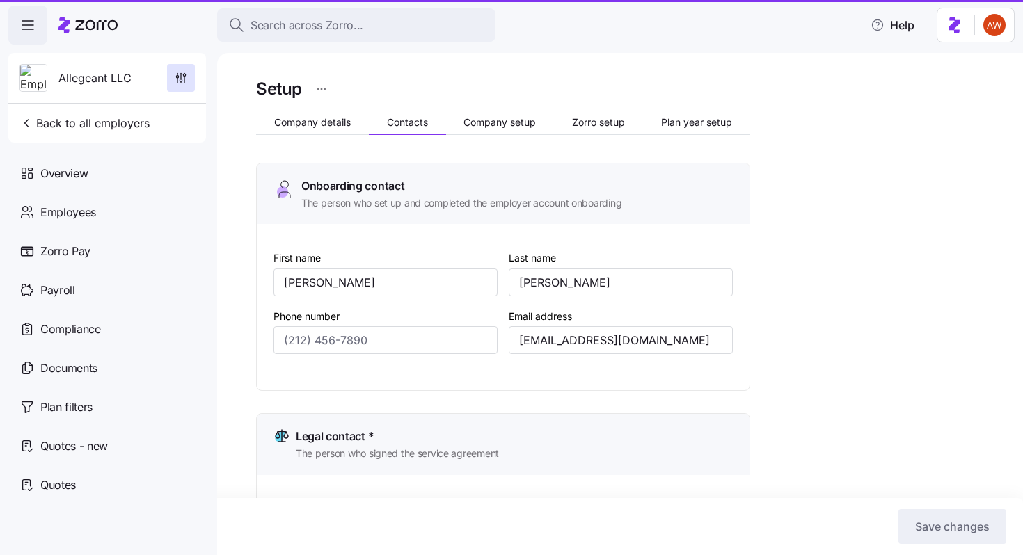
type input "[PHONE_NUMBER]"
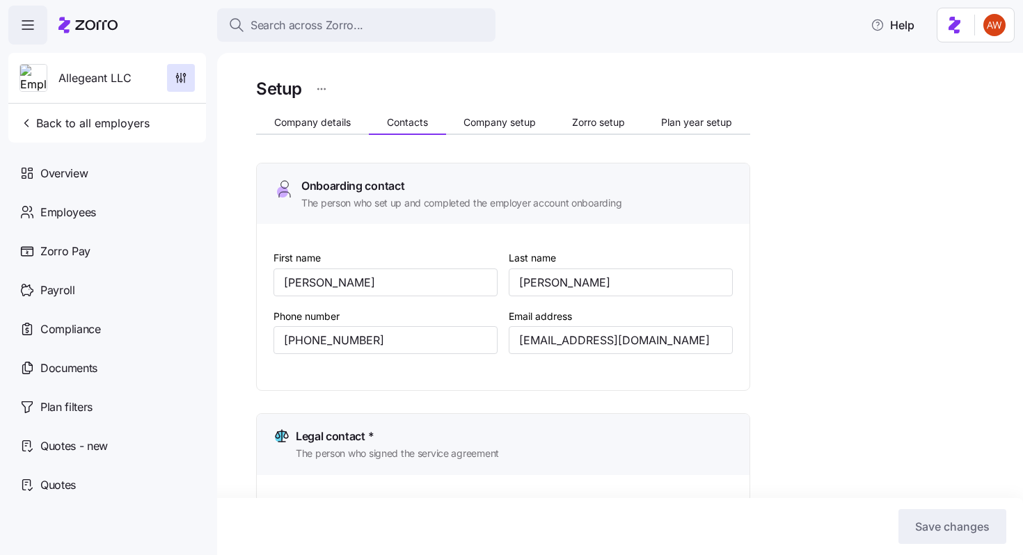
scroll to position [742, 0]
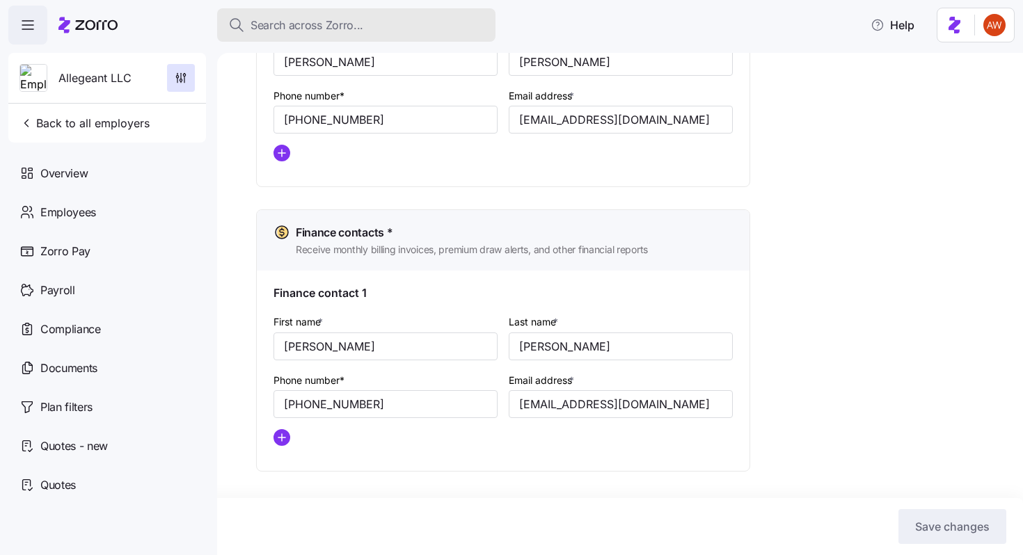
click at [367, 27] on div "Search across Zorro..." at bounding box center [356, 25] width 256 height 17
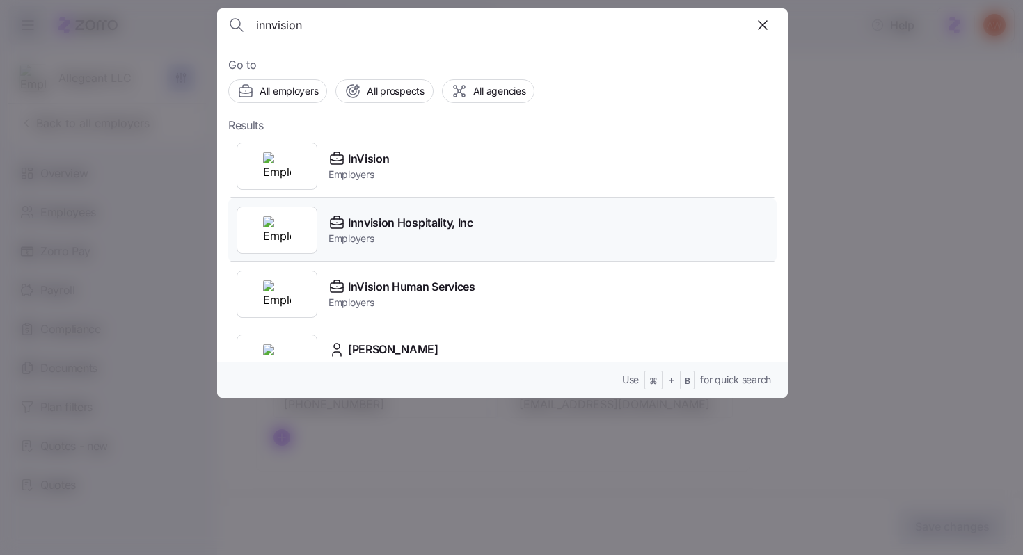
type input "innvision"
click at [358, 216] on span "Innvision Hospitality, Inc" at bounding box center [410, 222] width 125 height 17
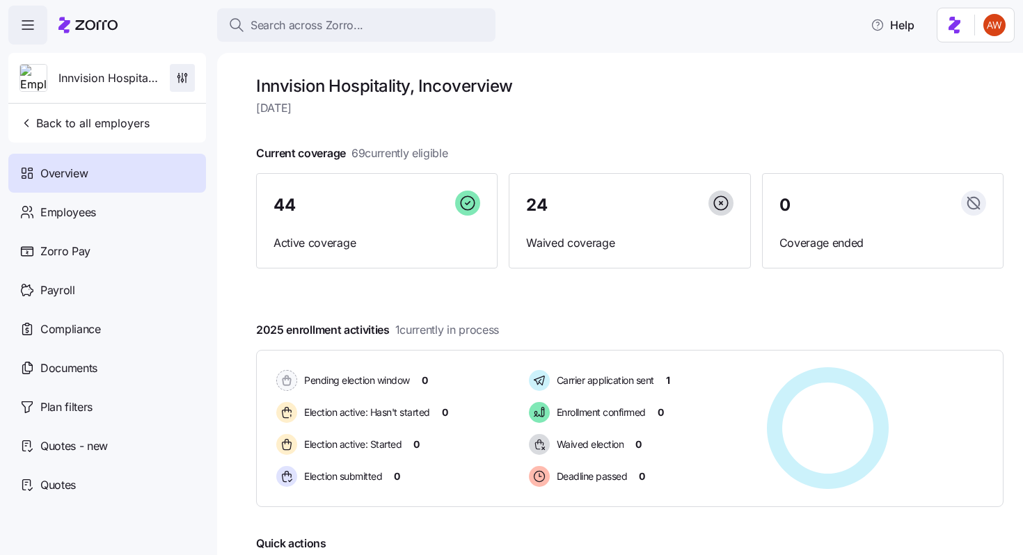
click at [182, 68] on span "button" at bounding box center [182, 78] width 24 height 26
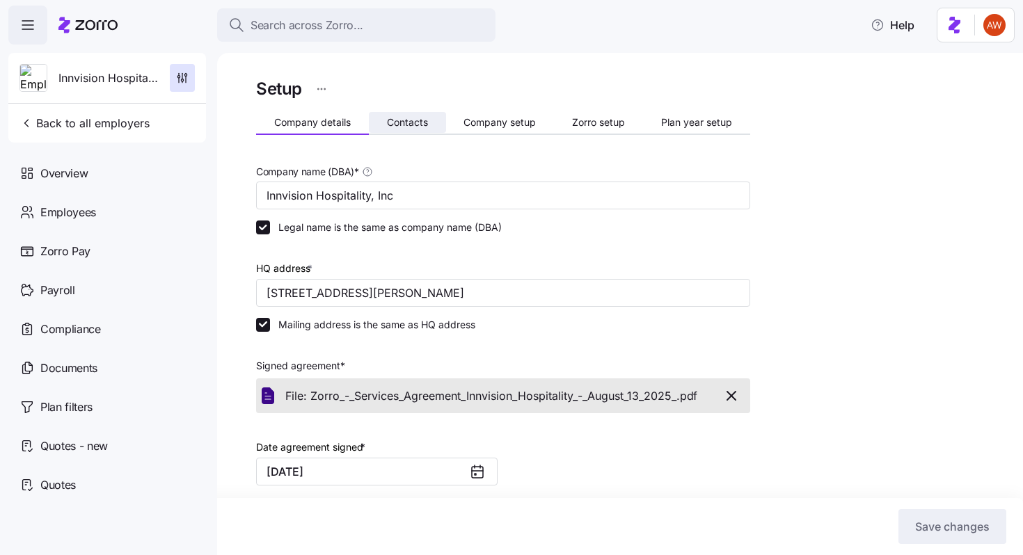
click at [413, 120] on span "Contacts" at bounding box center [407, 123] width 41 height 10
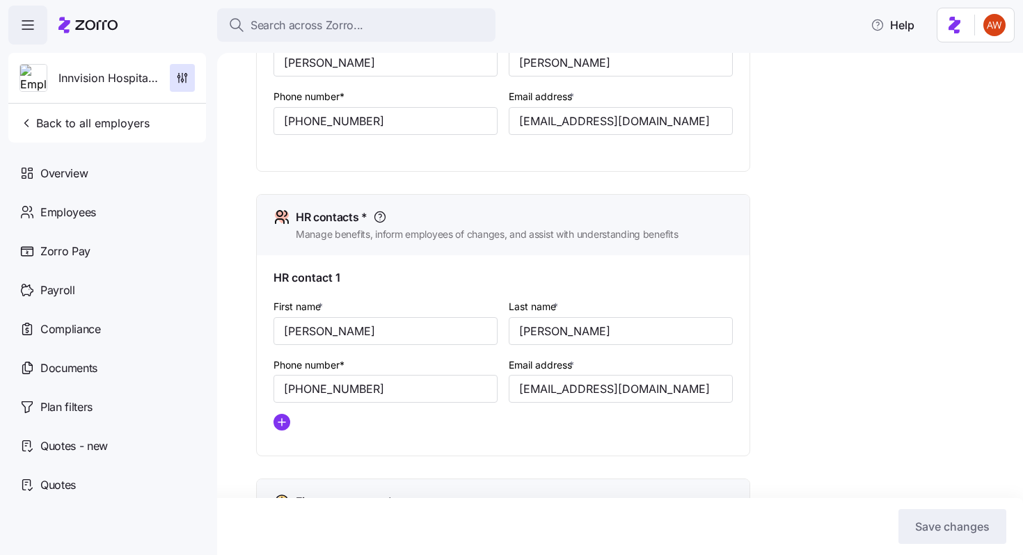
scroll to position [742, 0]
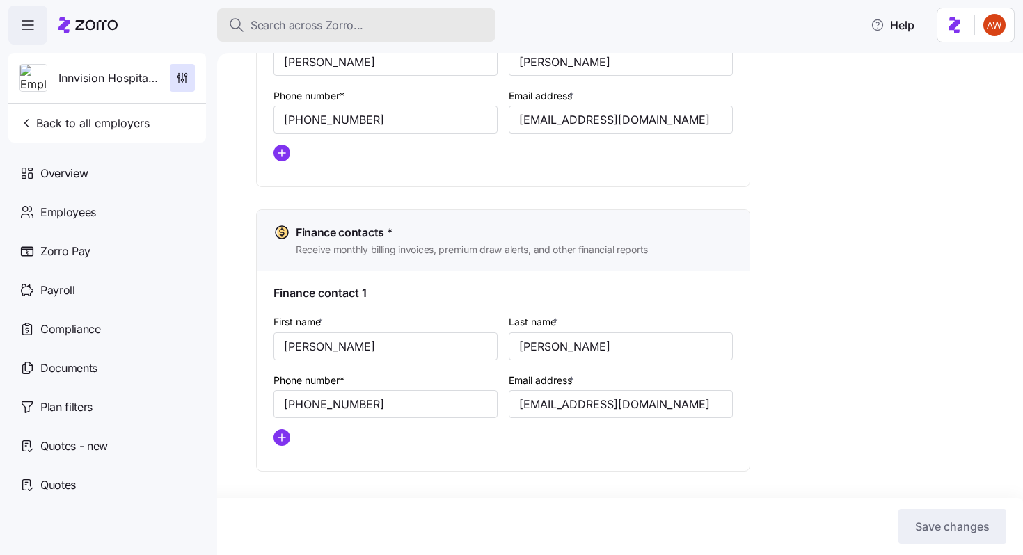
click at [336, 26] on span "Search across Zorro..." at bounding box center [306, 25] width 113 height 17
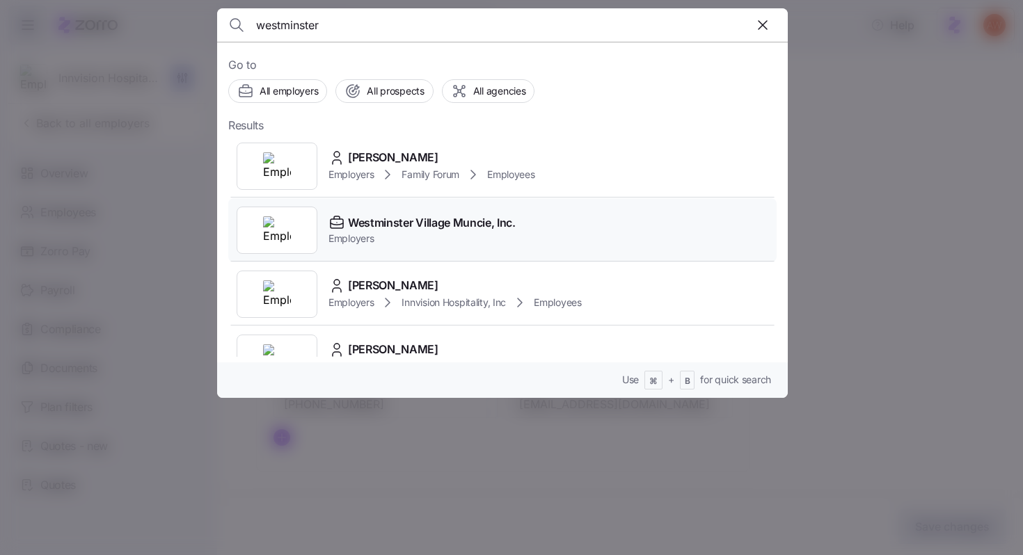
type input "westminster"
click at [447, 226] on span "Westminster Village Muncie, Inc." at bounding box center [432, 222] width 168 height 17
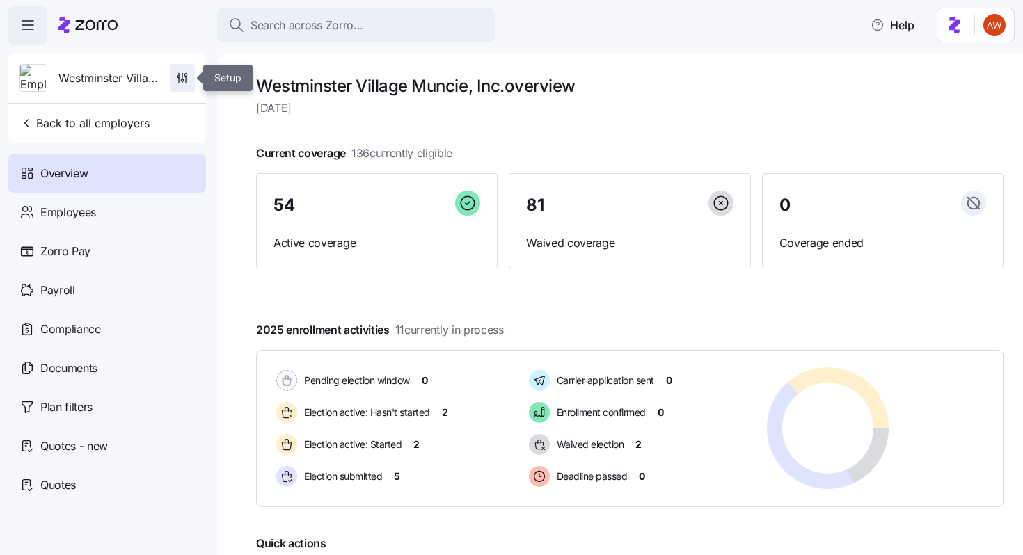
click at [181, 72] on icon "button" at bounding box center [182, 78] width 14 height 14
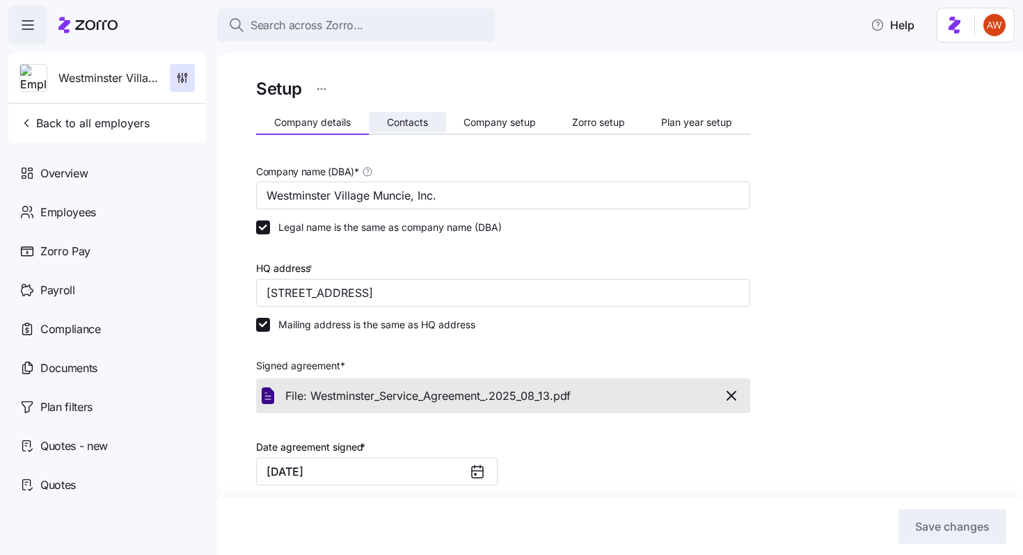
click at [392, 122] on span "Contacts" at bounding box center [407, 123] width 41 height 10
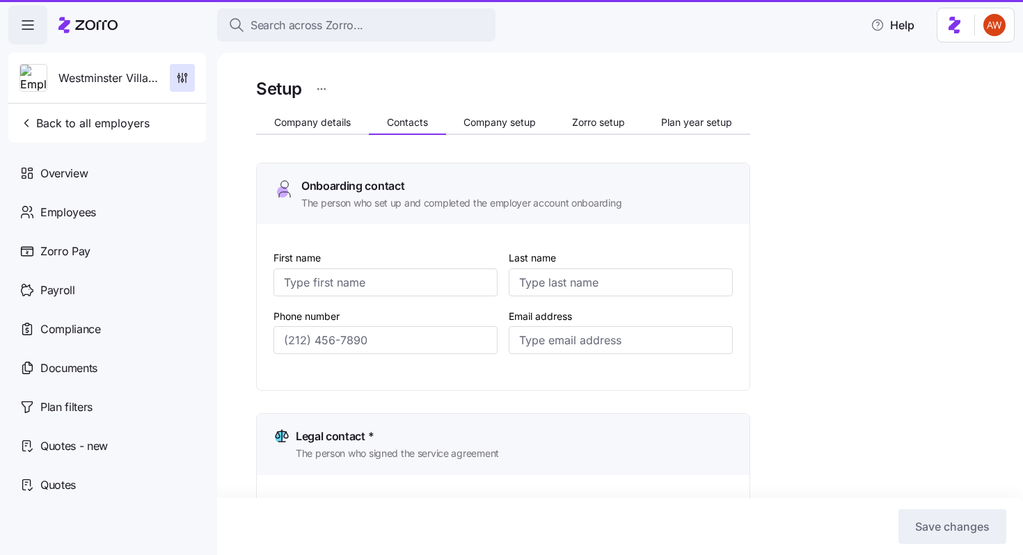
type input "[PERSON_NAME]"
type input "[EMAIL_ADDRESS][DOMAIN_NAME]"
type input "[PERSON_NAME]"
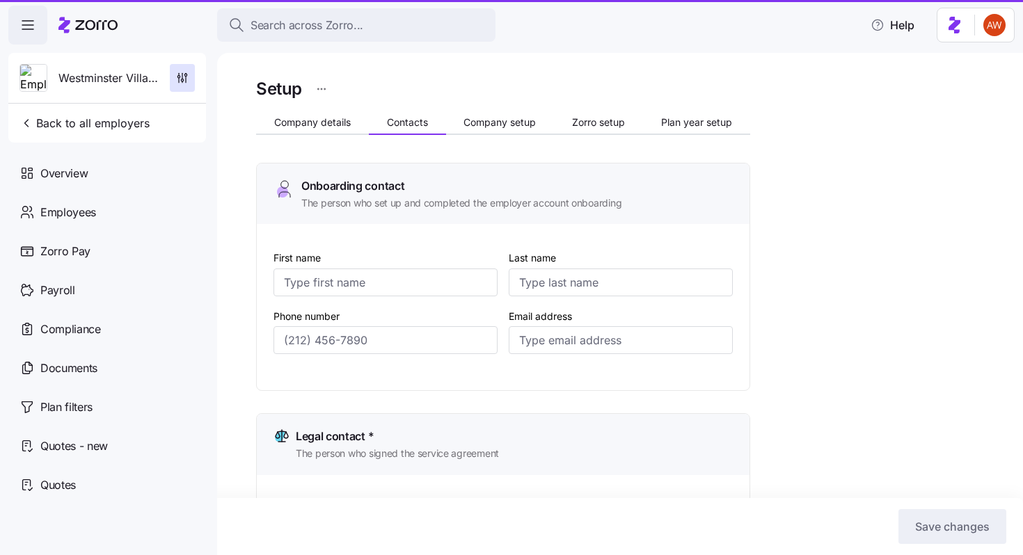
type input "[EMAIL_ADDRESS][DOMAIN_NAME]"
type input "[PERSON_NAME]"
type input "Ivy"
type input "[EMAIL_ADDRESS][DOMAIN_NAME]"
type input "[PERSON_NAME]"
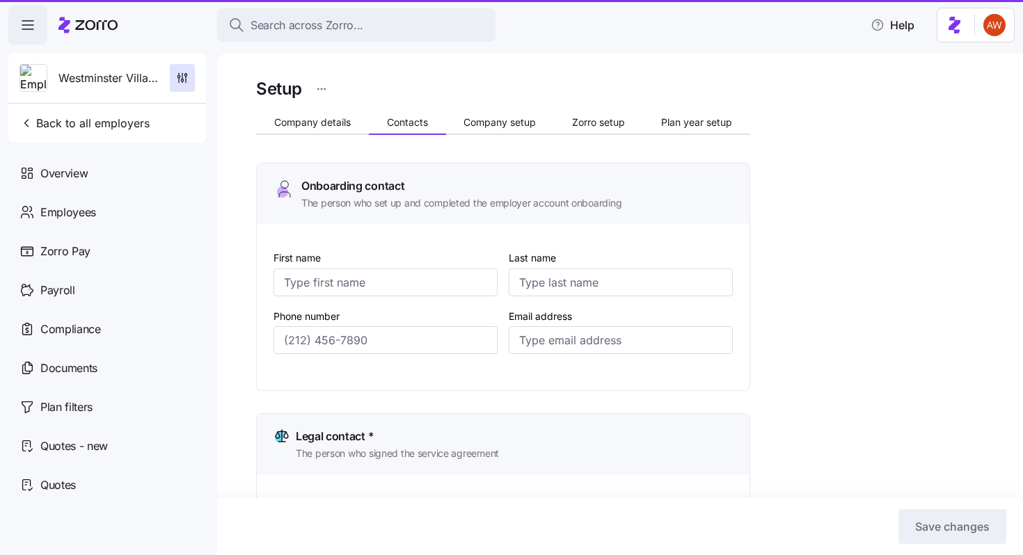
type input "[PERSON_NAME]"
type input "[EMAIL_ADDRESS][DOMAIN_NAME]"
type input "[PHONE_NUMBER]"
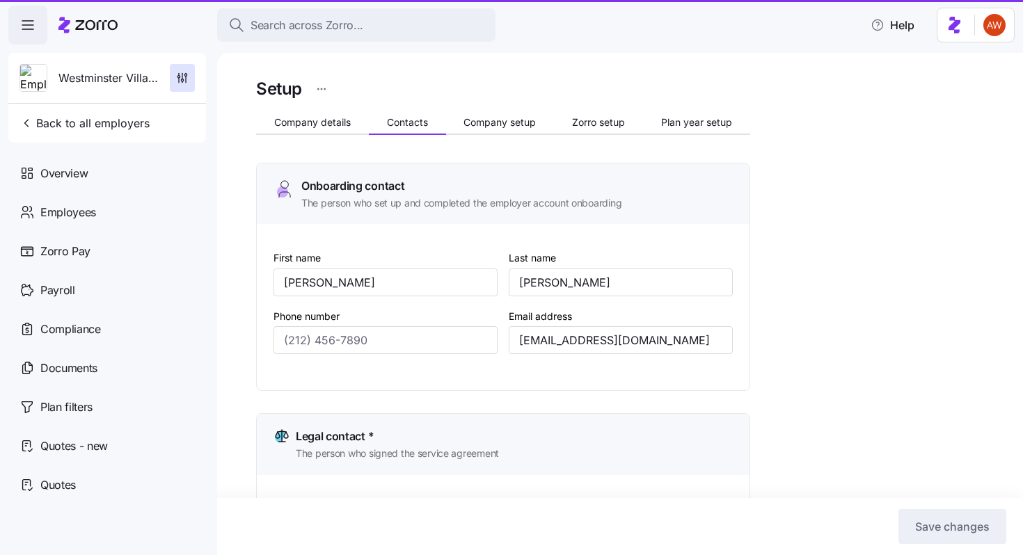
type input "[PHONE_NUMBER]"
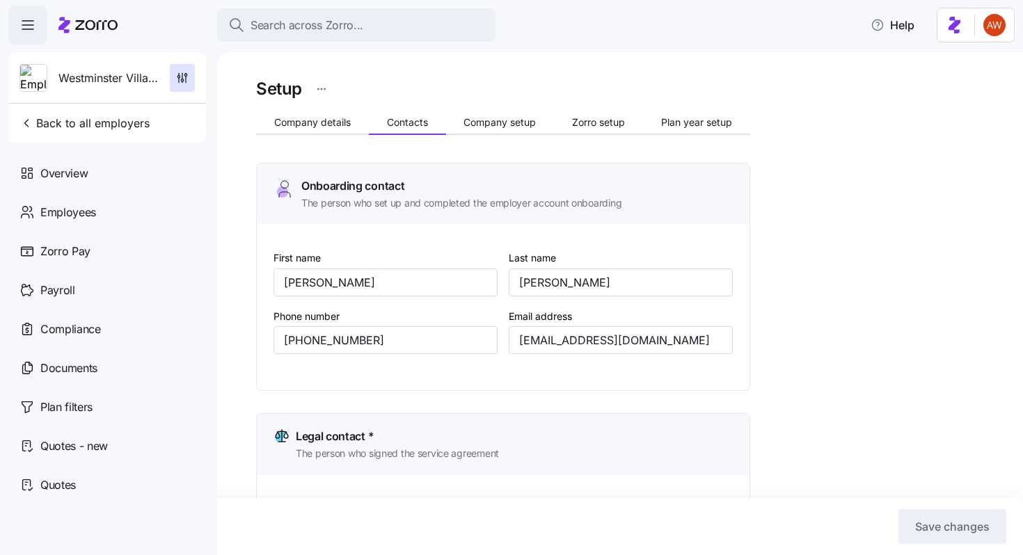
scroll to position [742, 0]
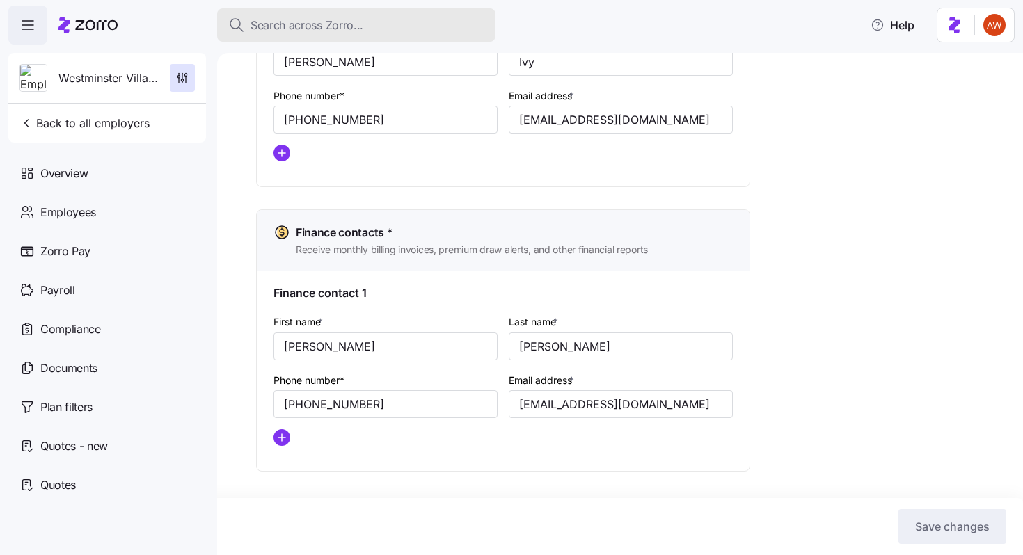
click at [310, 24] on span "Search across Zorro..." at bounding box center [306, 25] width 113 height 17
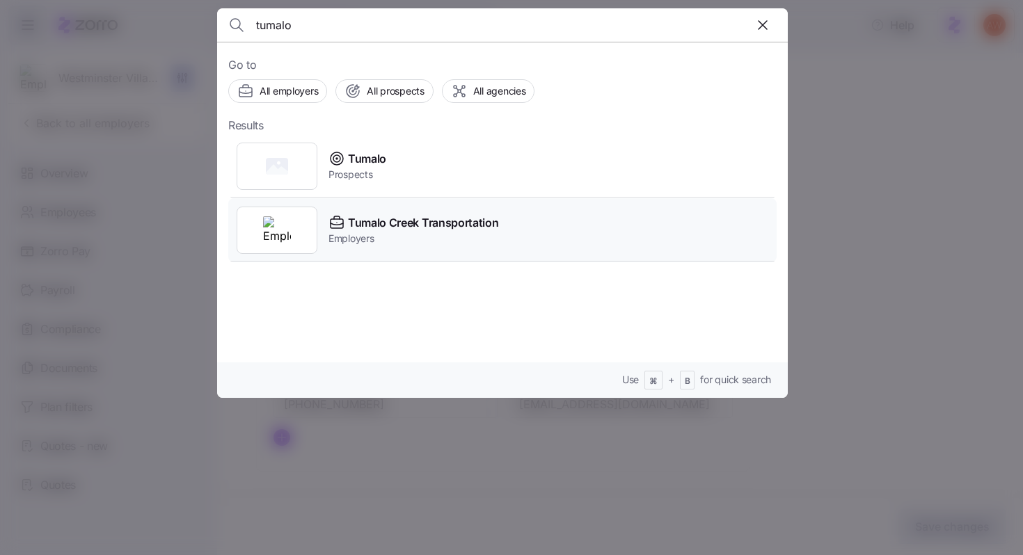
type input "tumalo"
click at [369, 215] on span "Tumalo Creek Transportation" at bounding box center [423, 222] width 150 height 17
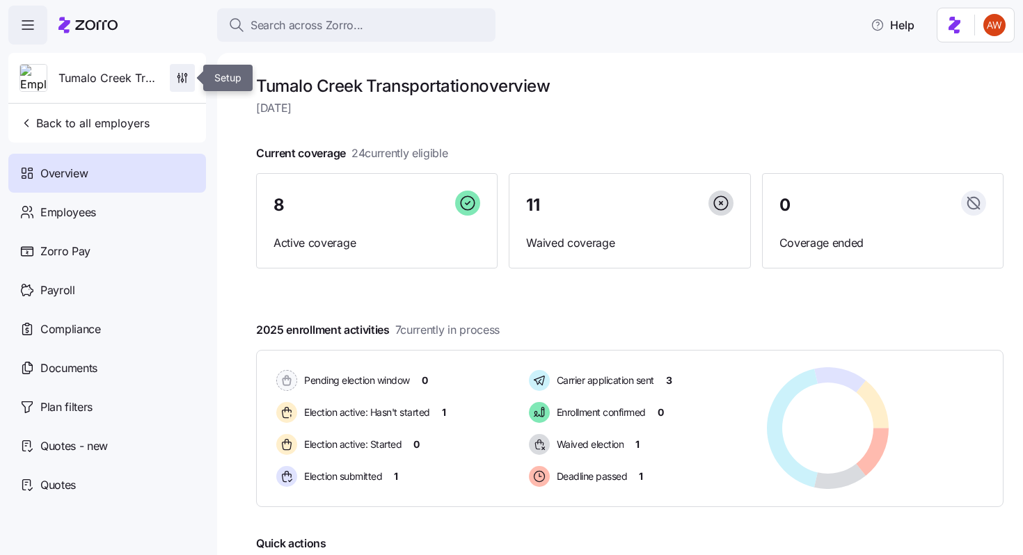
click at [182, 79] on icon "button" at bounding box center [182, 78] width 14 height 14
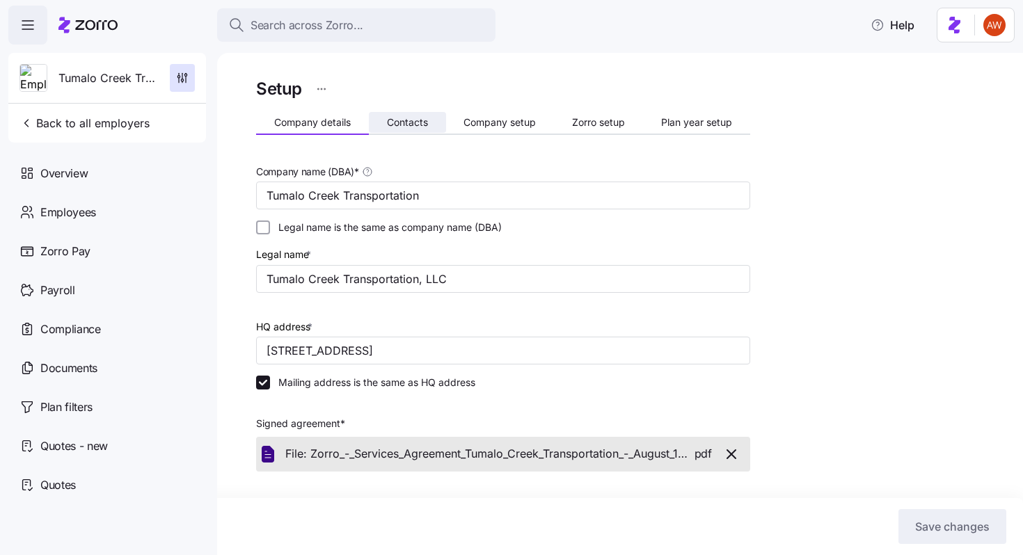
click at [403, 120] on span "Contacts" at bounding box center [407, 123] width 41 height 10
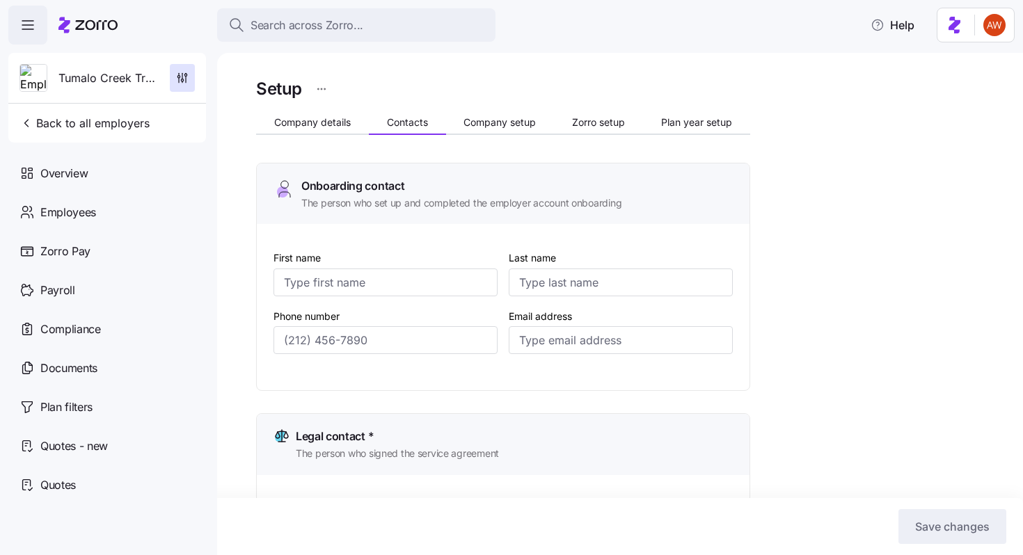
type input "John"
type input "Gueringer"
type input "jgueringer@tumalocreek.us"
type input "Bret"
type input "Landauer"
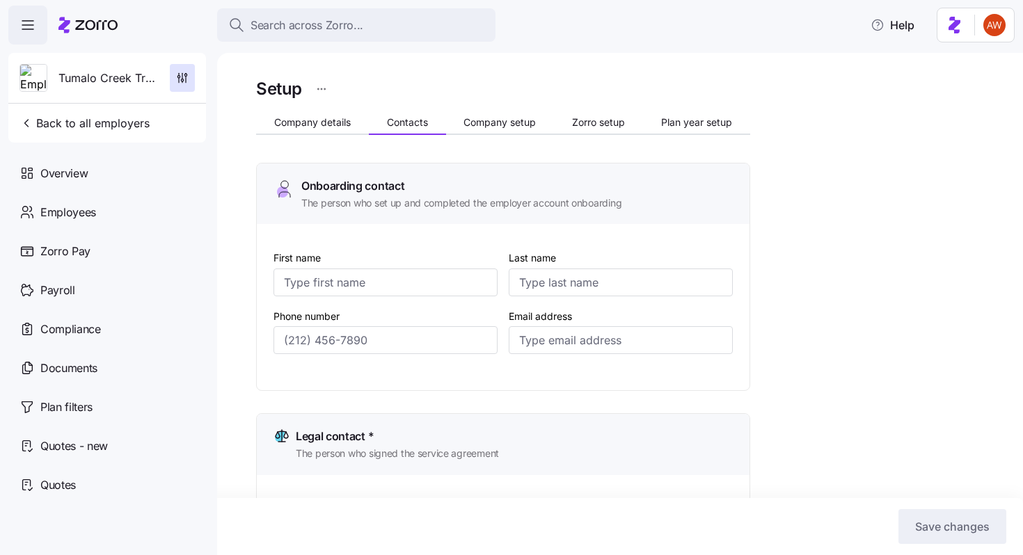
type input "bret@tumalocreek.us"
type input "John"
type input "Gueringer"
type input "jgueringer@tumalocreek.us"
type input "Jim"
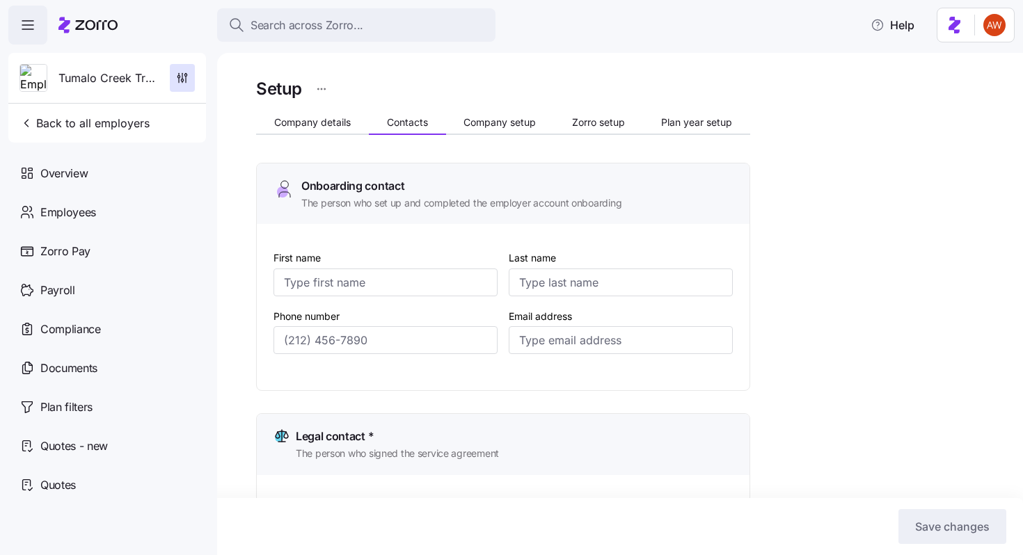
type input "Storholm"
type input "jstorholm@tumalocreek.us"
type input "(612) 817-5969"
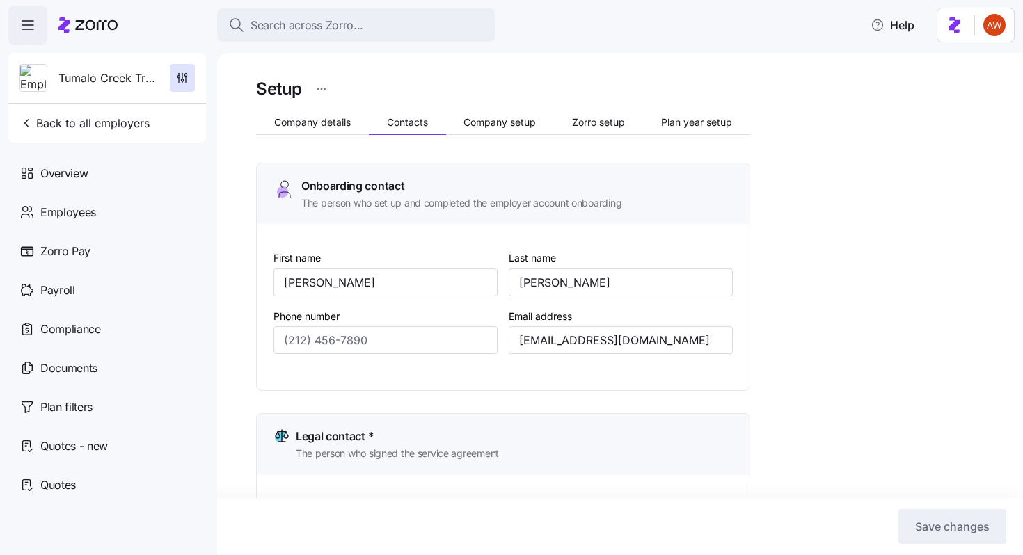
type input "(612) 382-5555"
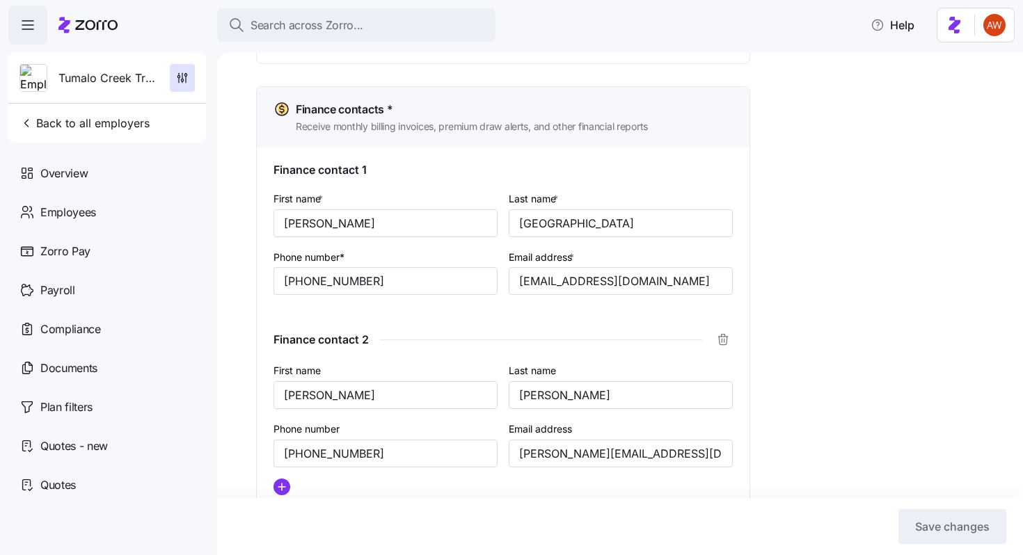
scroll to position [855, 0]
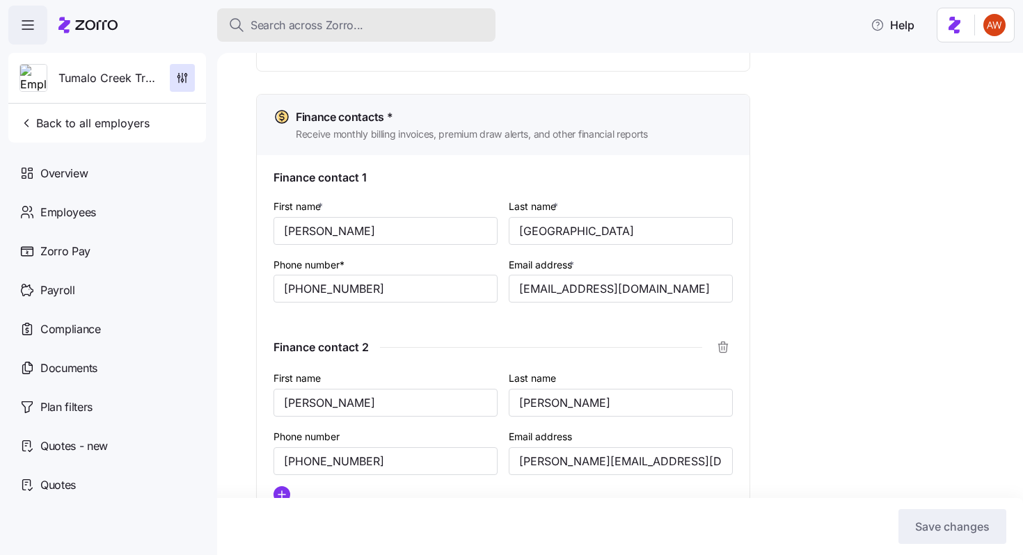
click at [328, 28] on span "Search across Zorro..." at bounding box center [306, 25] width 113 height 17
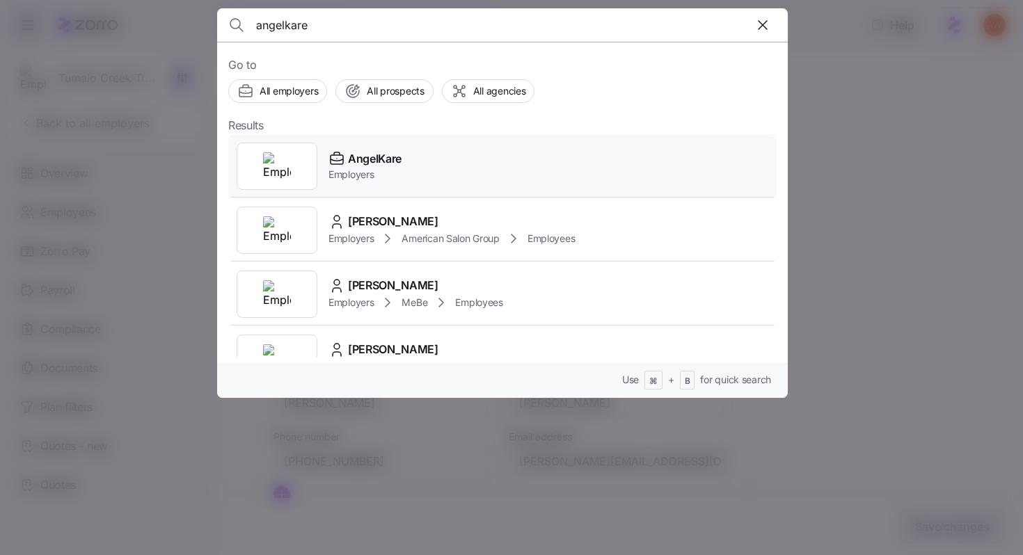
type input "angelkare"
click at [374, 176] on span "Employers" at bounding box center [364, 175] width 73 height 14
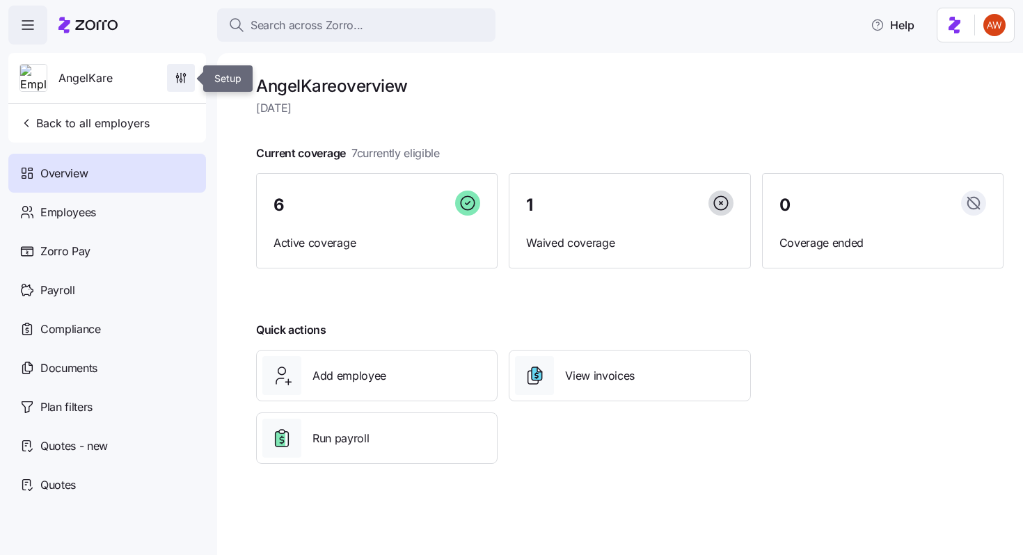
click at [174, 72] on icon "button" at bounding box center [181, 78] width 14 height 14
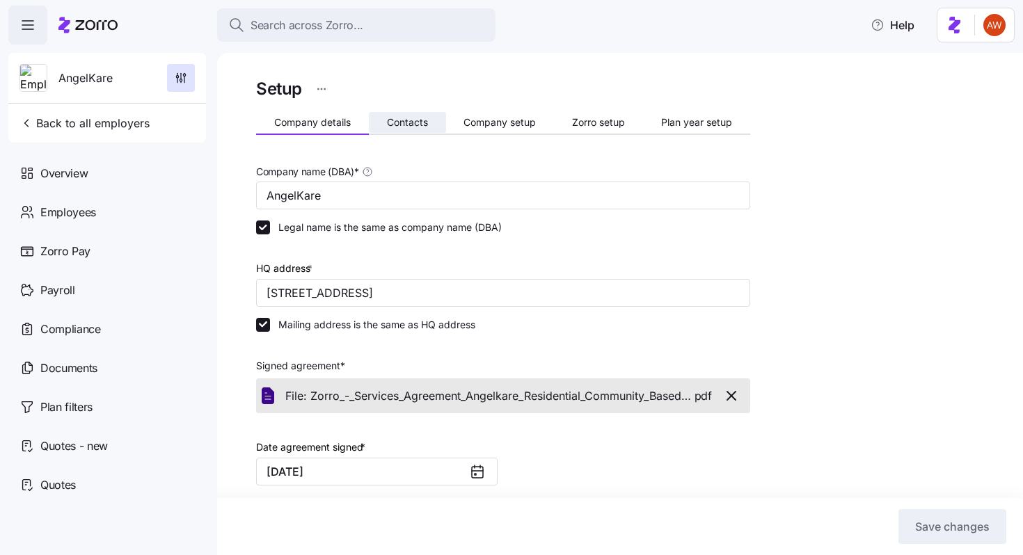
click at [410, 118] on span "Contacts" at bounding box center [407, 123] width 41 height 10
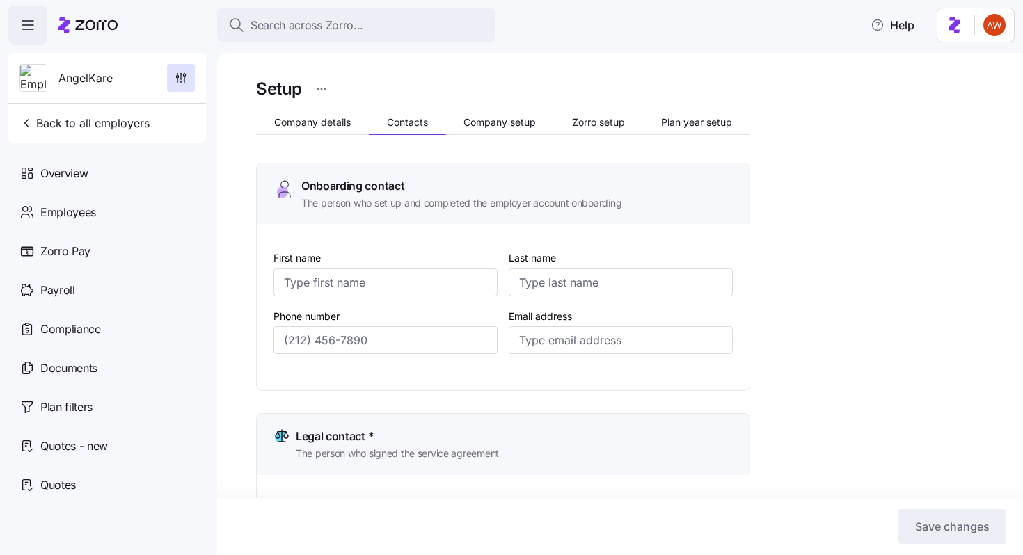
type input "Tressie"
type input "Maxwell"
type input "angelkare19@aol.com"
type input "Tressie"
type input "Maxwell"
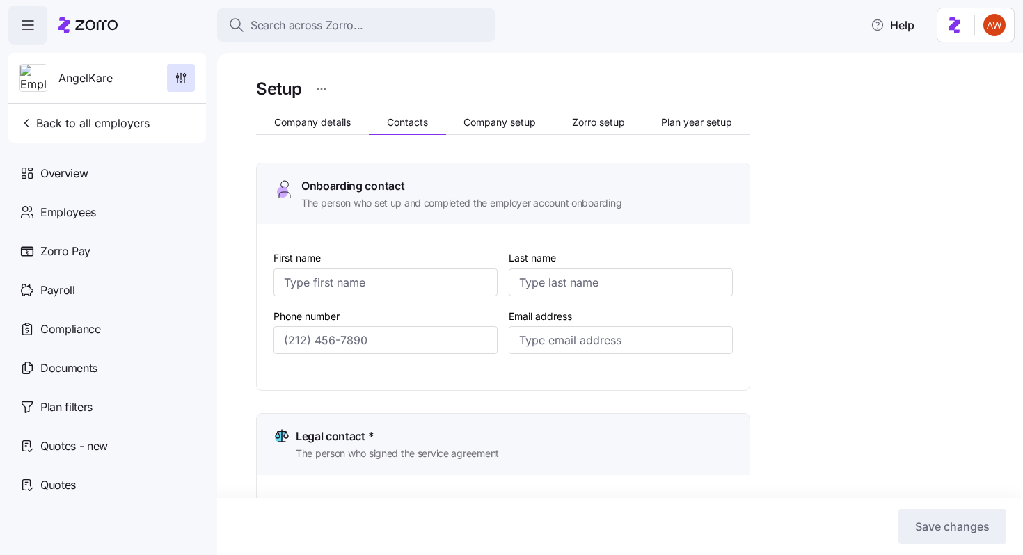
type input "angelkare19@aol.com"
type input "Tressie"
type input "Maxwell"
type input "angelkare19@aol.com"
type input "Tressie"
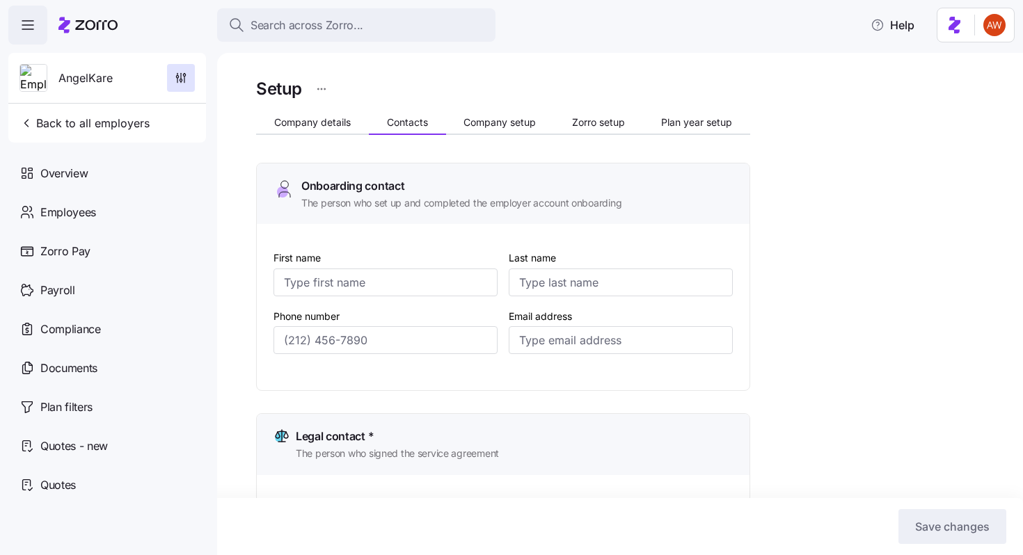
type input "Maxwell"
type input "angelkare19@aol.com"
type input "(317) 557-0988"
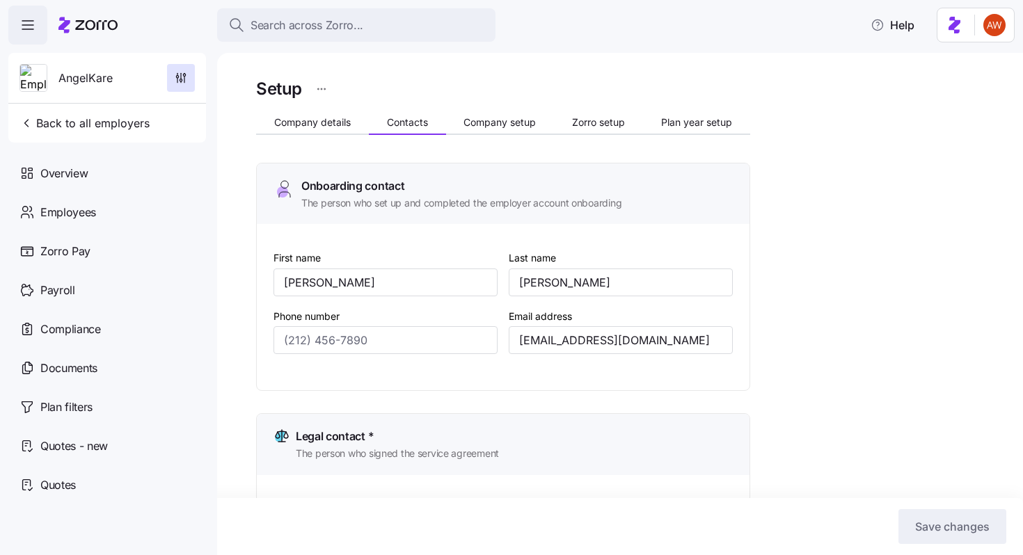
type input "(317) 557-0988"
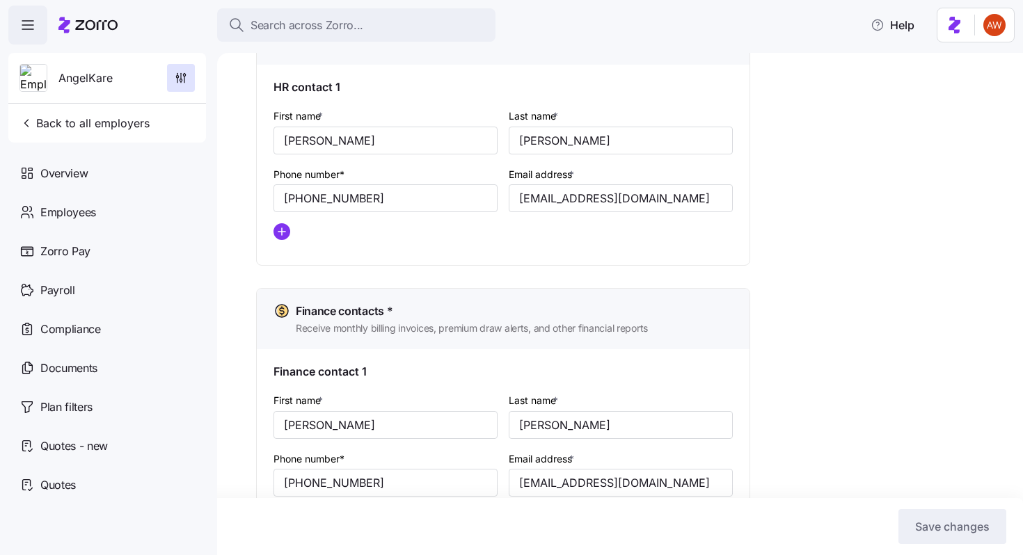
scroll to position [742, 0]
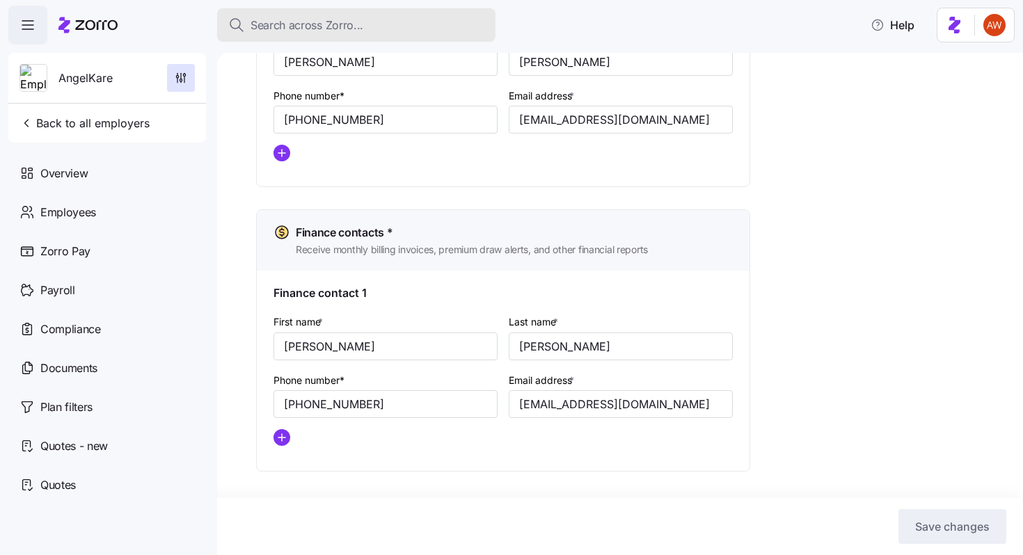
click at [314, 25] on span "Search across Zorro..." at bounding box center [306, 25] width 113 height 17
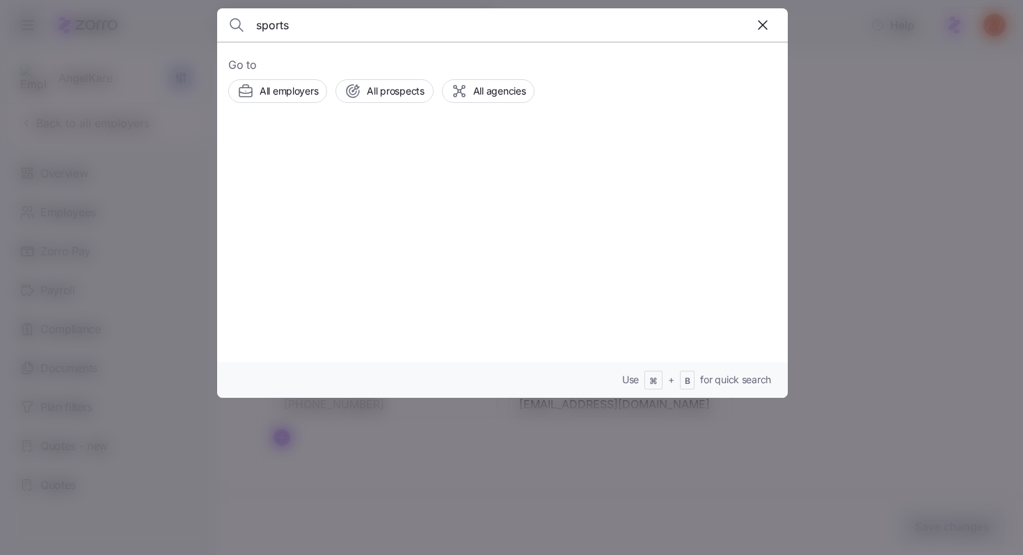
type input "sports"
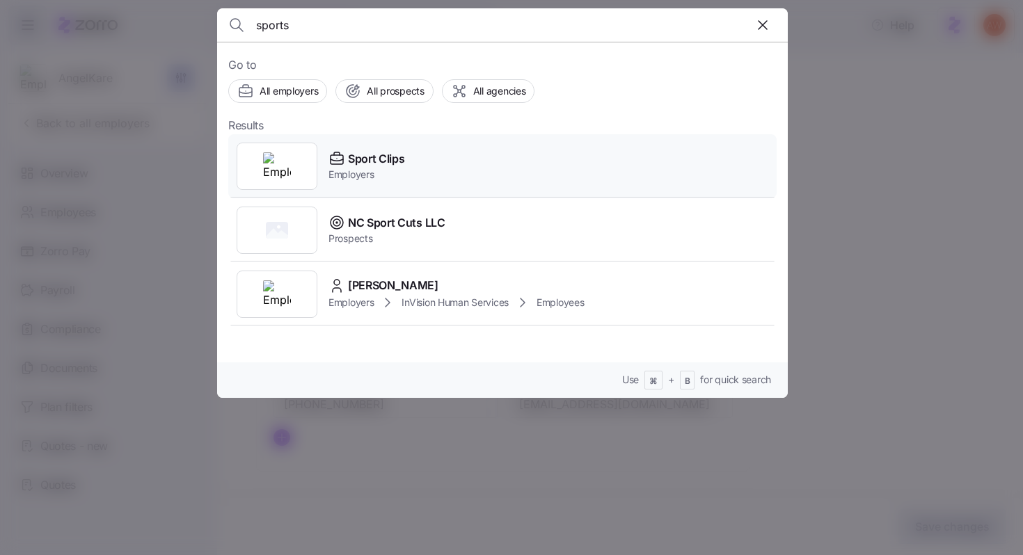
click at [393, 170] on span "Employers" at bounding box center [366, 175] width 76 height 14
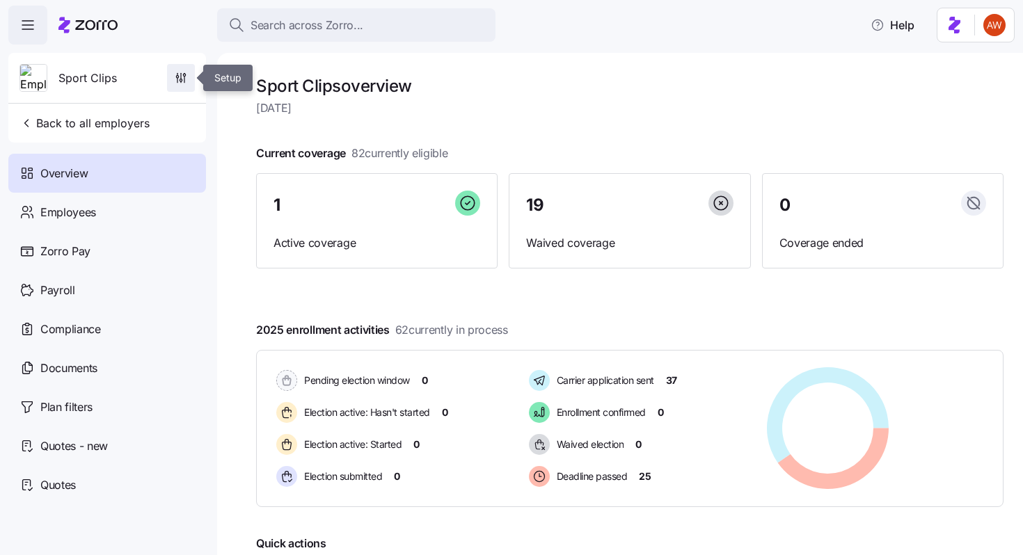
click at [178, 74] on icon "button" at bounding box center [181, 78] width 14 height 14
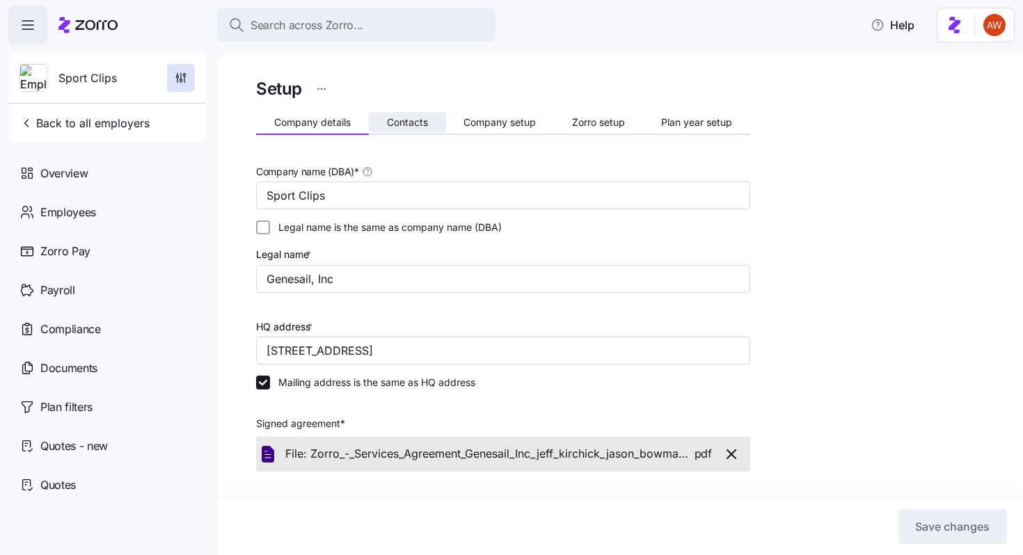
click at [406, 121] on span "Contacts" at bounding box center [407, 123] width 41 height 10
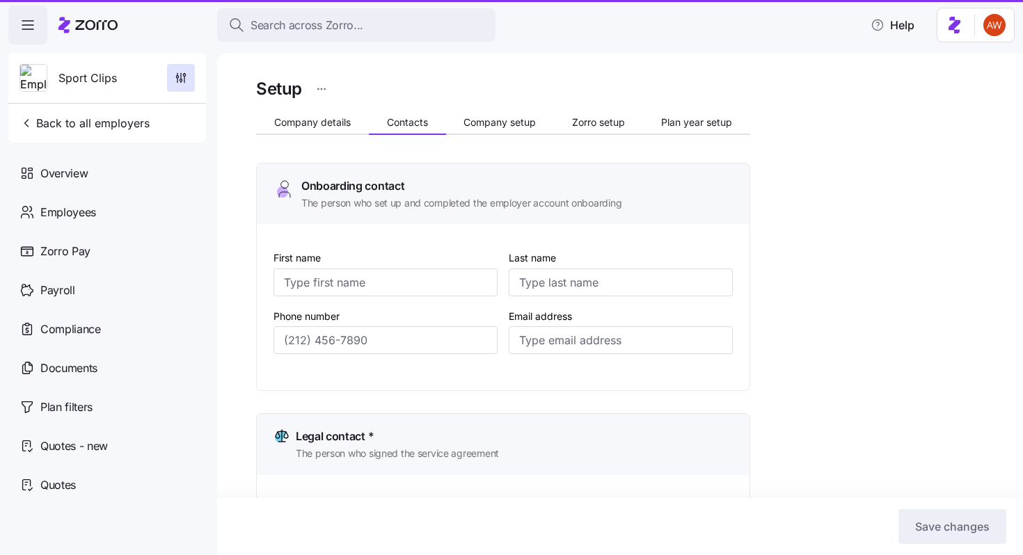
type input "Jason"
type input "Bowman"
type input "jason@genesail.com"
type input "Printer"
type input "Magpantay"
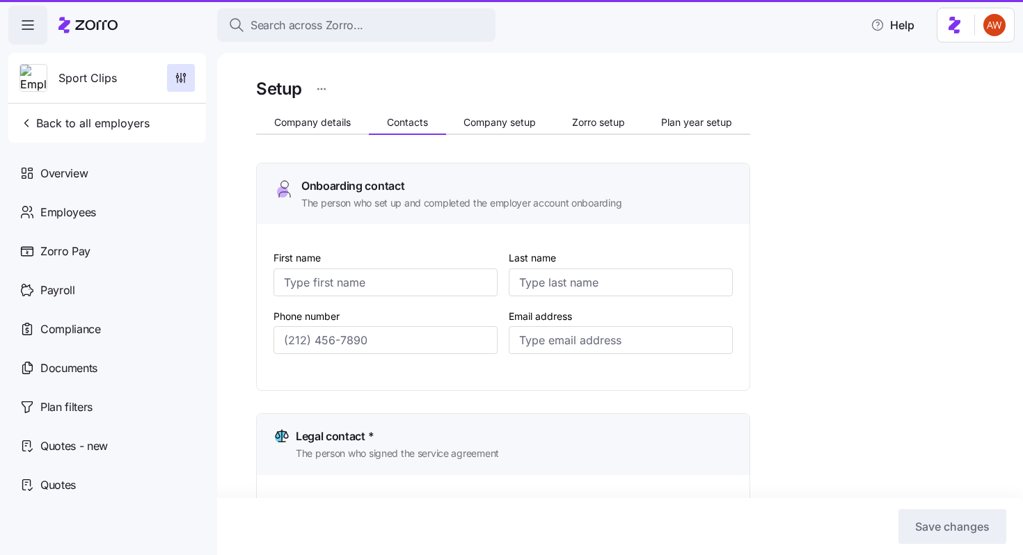
type input "printer@genesail.com"
type input "Alyssa"
type input "Bowman"
type input "billing@genesail.com"
type input "(208) 859-9358"
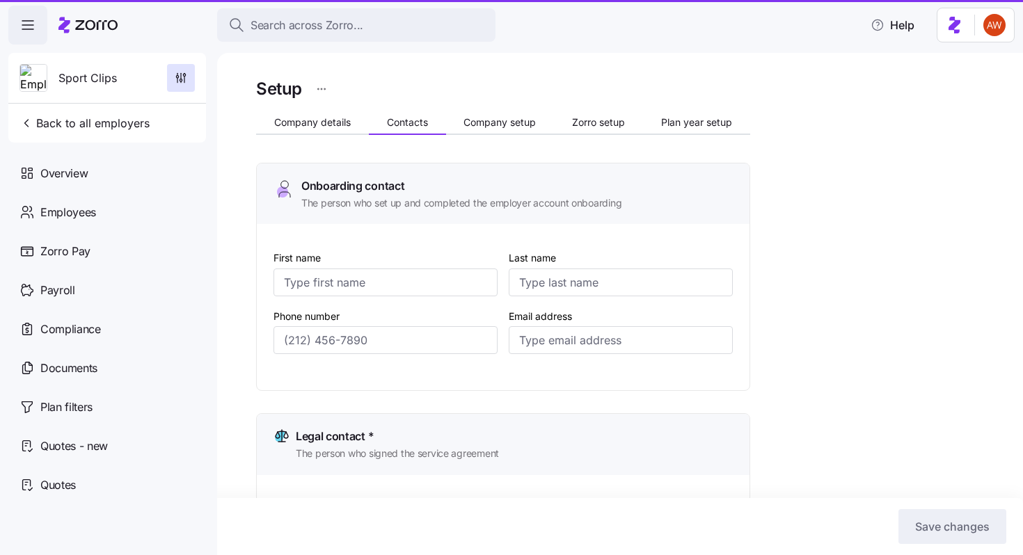
type input "(208) 671-1122"
type input "(208) 870-5435"
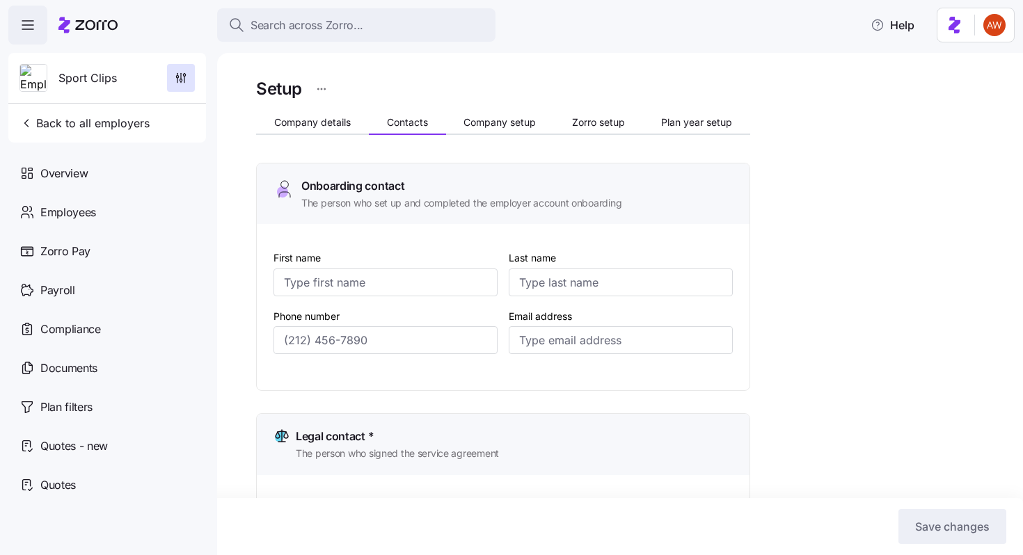
scroll to position [916, 0]
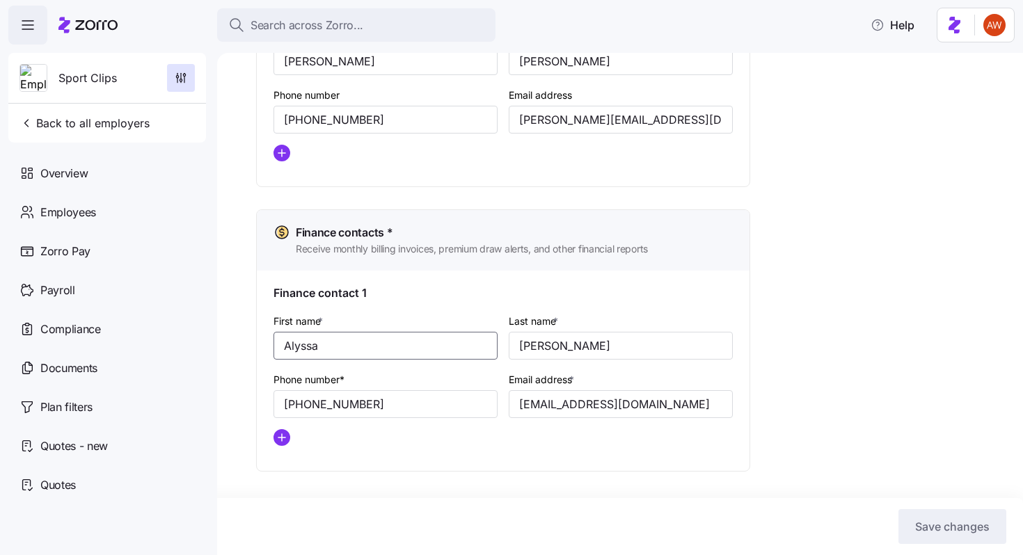
drag, startPoint x: 338, startPoint y: 349, endPoint x: 256, endPoint y: 347, distance: 82.1
click at [256, 347] on div "Finance contacts * Receive monthly billing invoices, premium draw alerts, and o…" at bounding box center [503, 340] width 494 height 262
click at [429, 420] on div "Phone number* (208) 870-5435" at bounding box center [385, 394] width 235 height 58
drag, startPoint x: 422, startPoint y: 410, endPoint x: 248, endPoint y: 396, distance: 173.9
click at [248, 396] on div "Setup Company details Contacts Company setup Zorro setup Plan year setup Onboar…" at bounding box center [620, 304] width 806 height 502
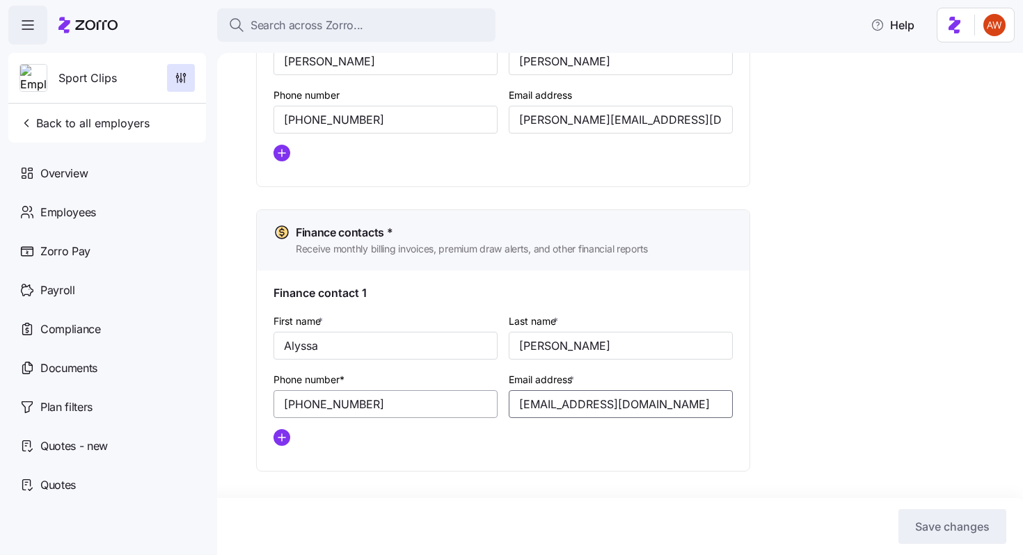
drag, startPoint x: 651, startPoint y: 402, endPoint x: 463, endPoint y: 402, distance: 188.5
click at [463, 402] on div "First name * Alyssa Last name * Bowman Phone number* (208) 870-5435 Email addre…" at bounding box center [503, 384] width 470 height 155
click at [223, 278] on div "Setup Company details Contacts Company setup Zorro setup Plan year setup Onboar…" at bounding box center [620, 304] width 806 height 502
click at [102, 134] on button "Back to all employers" at bounding box center [84, 123] width 141 height 28
